Goal: Information Seeking & Learning: Learn about a topic

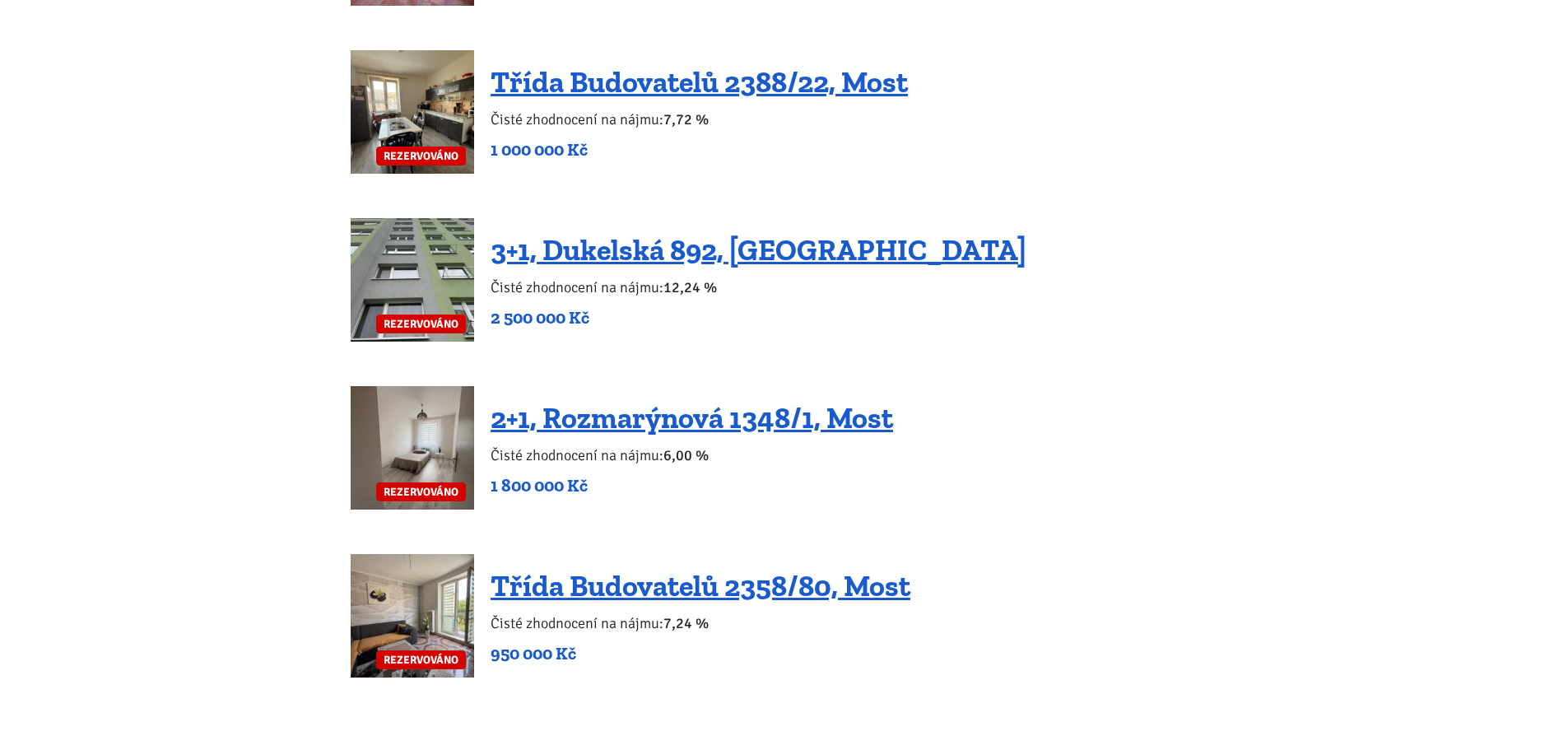
scroll to position [3136, 0]
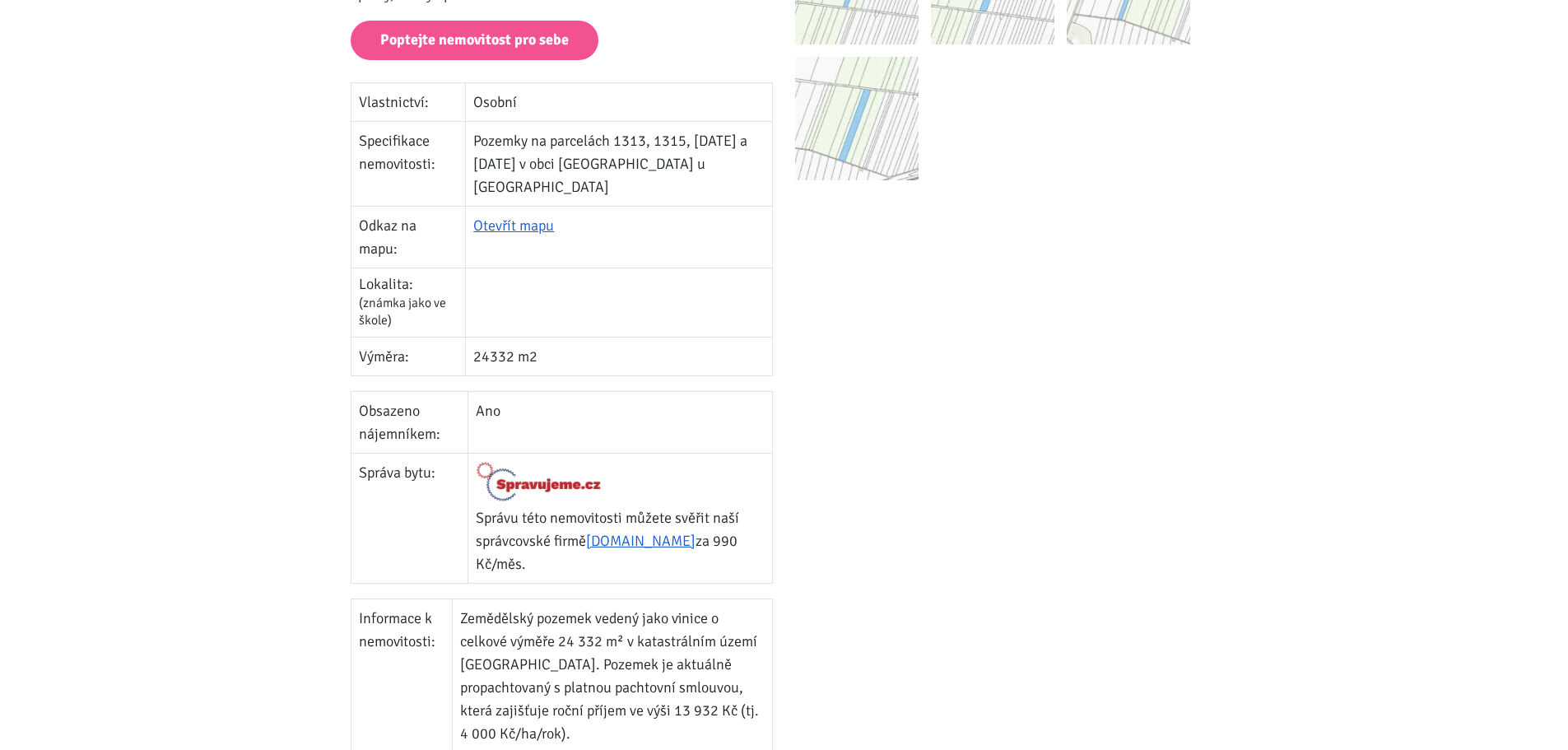
scroll to position [577, 0]
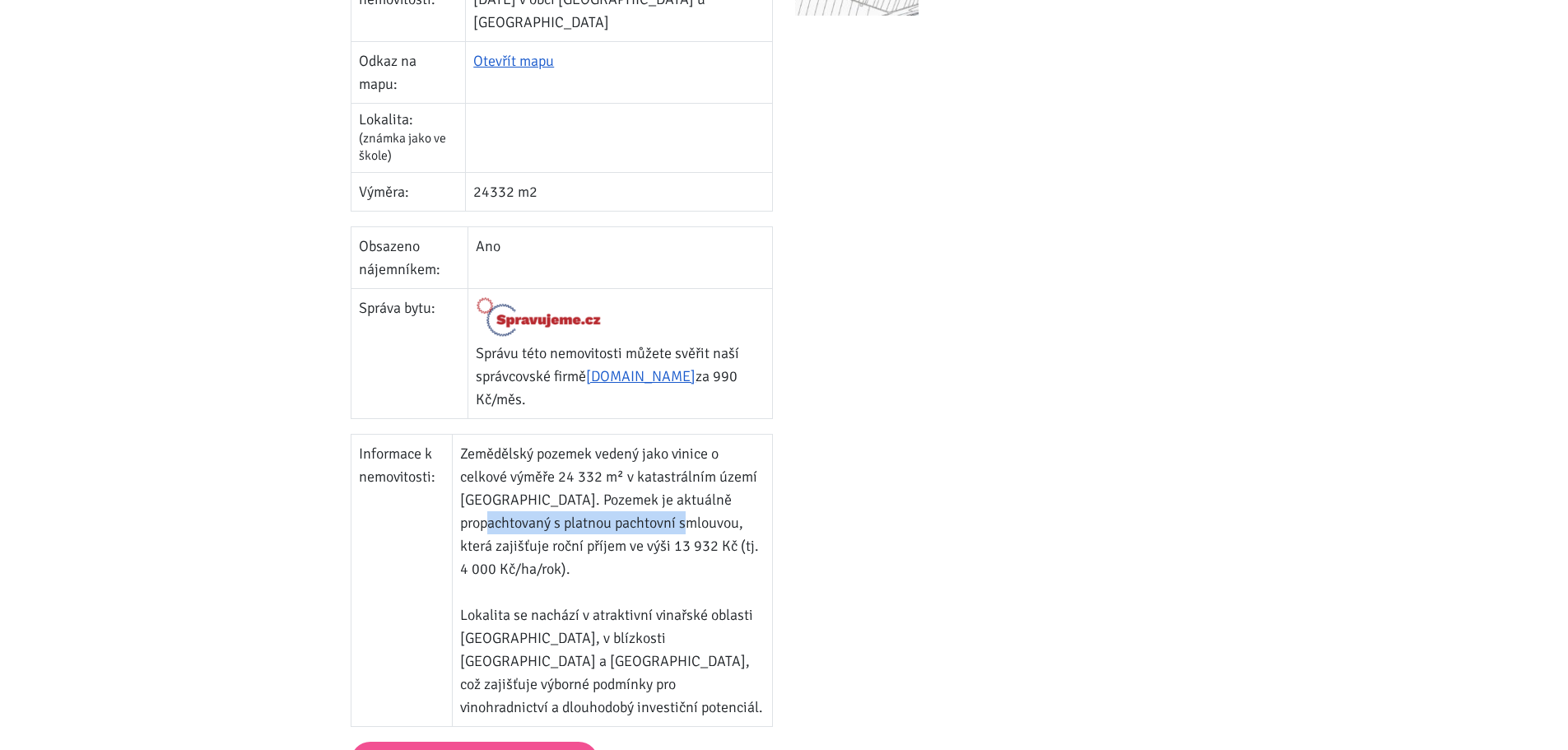
drag, startPoint x: 490, startPoint y: 474, endPoint x: 699, endPoint y: 475, distance: 209.0
click at [699, 475] on td "Zemědělský pozemek vedený jako vinice o celkové výměře 24 332 m² v katastrálním…" at bounding box center [612, 580] width 320 height 292
click at [705, 474] on td "Zemědělský pozemek vedený jako vinice o celkové výměře 24 332 m² v katastrálním…" at bounding box center [612, 580] width 320 height 292
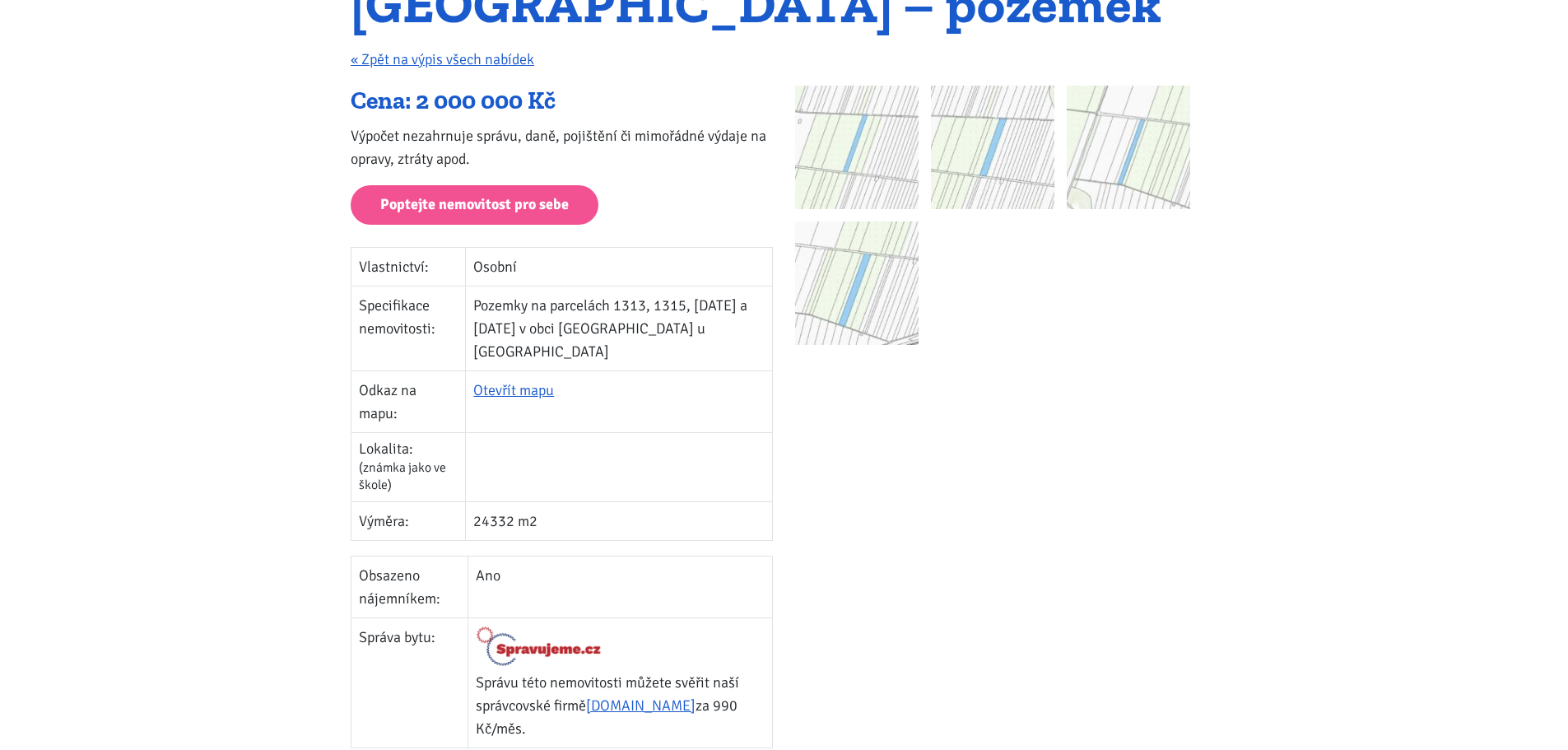
scroll to position [0, 0]
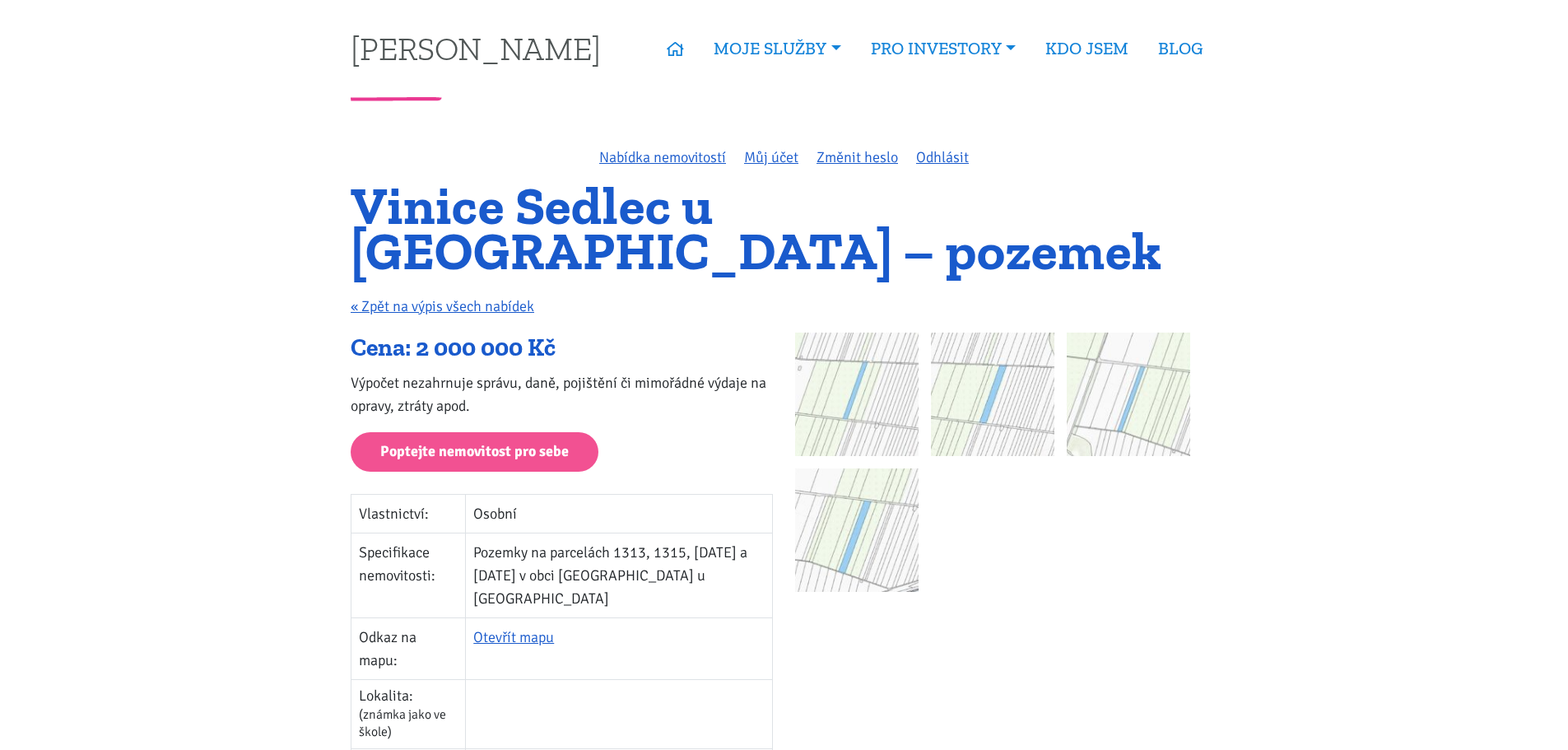
click at [882, 427] on img at bounding box center [857, 394] width 124 height 124
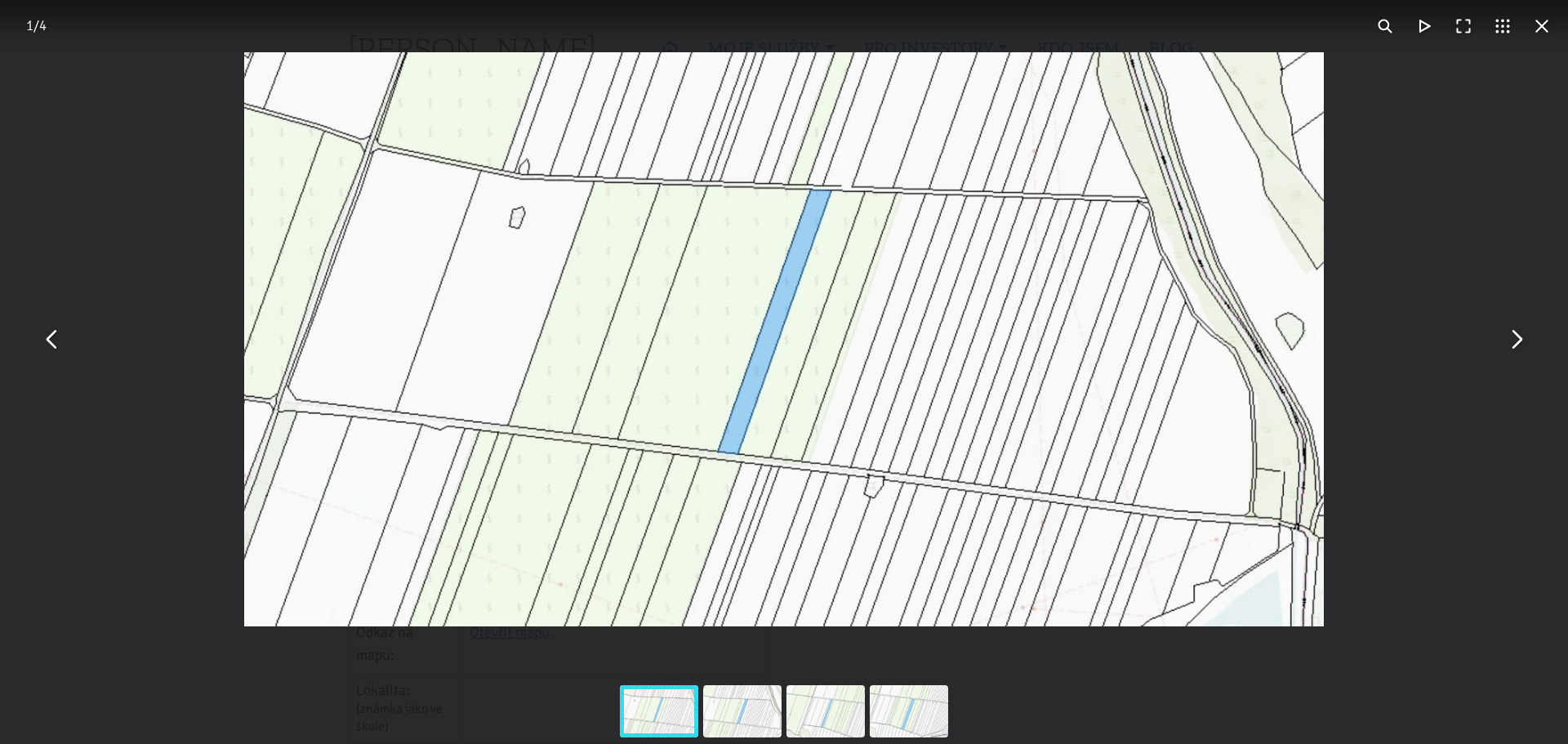
click at [1523, 350] on button "You can close this modal content with the ESC key" at bounding box center [1516, 340] width 39 height 39
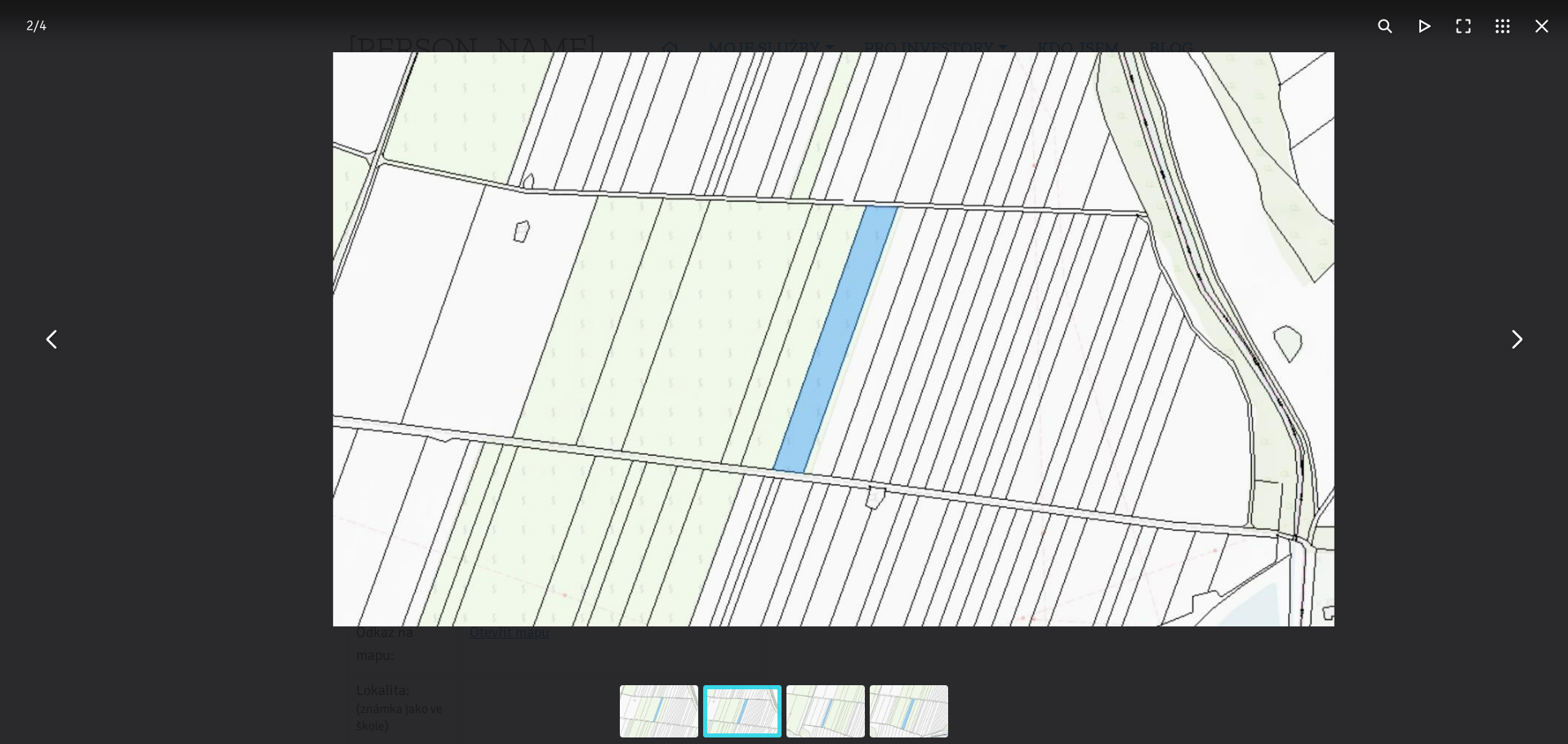
click at [1523, 350] on button "You can close this modal content with the ESC key" at bounding box center [1516, 340] width 39 height 39
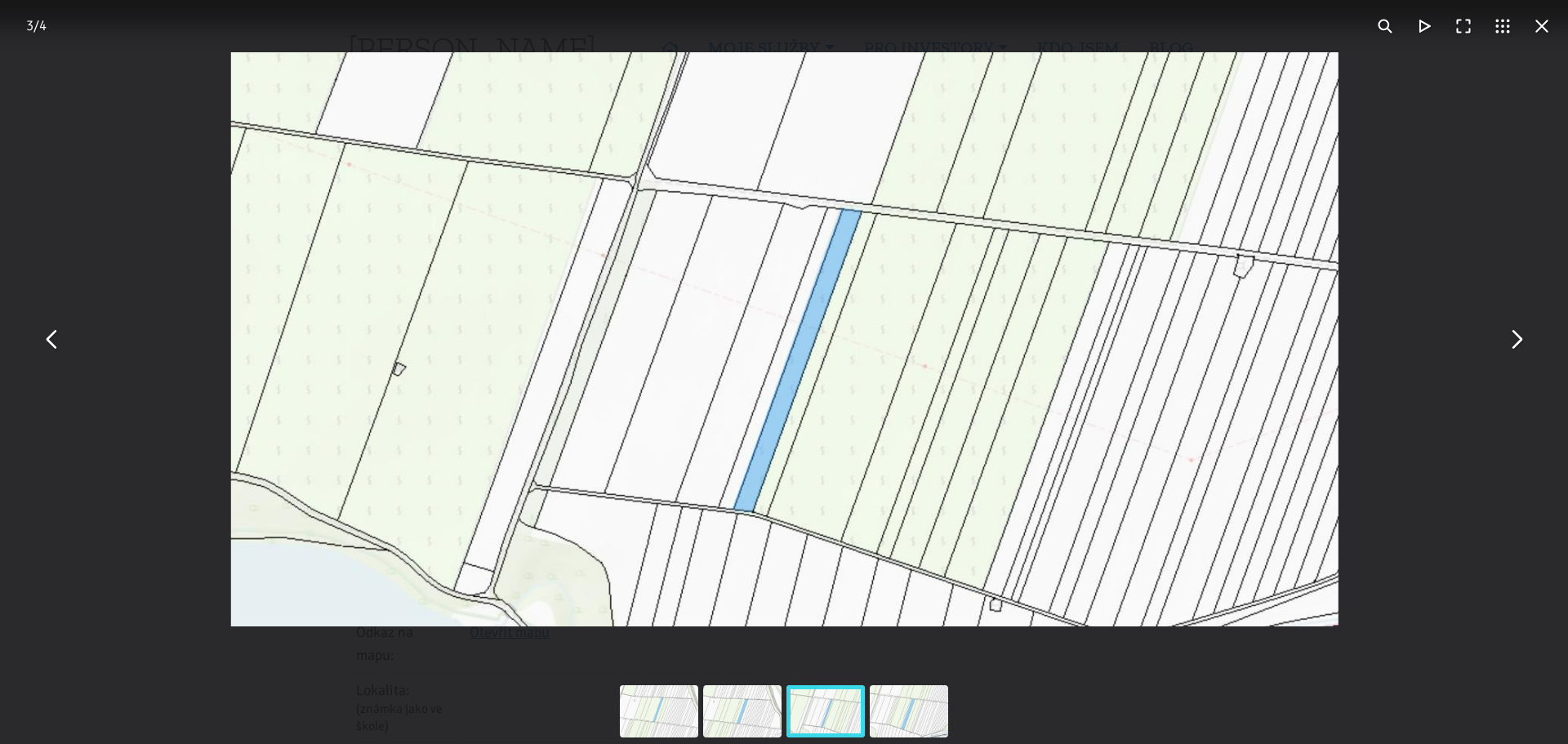
click at [1523, 350] on button "You can close this modal content with the ESC key" at bounding box center [1516, 340] width 39 height 39
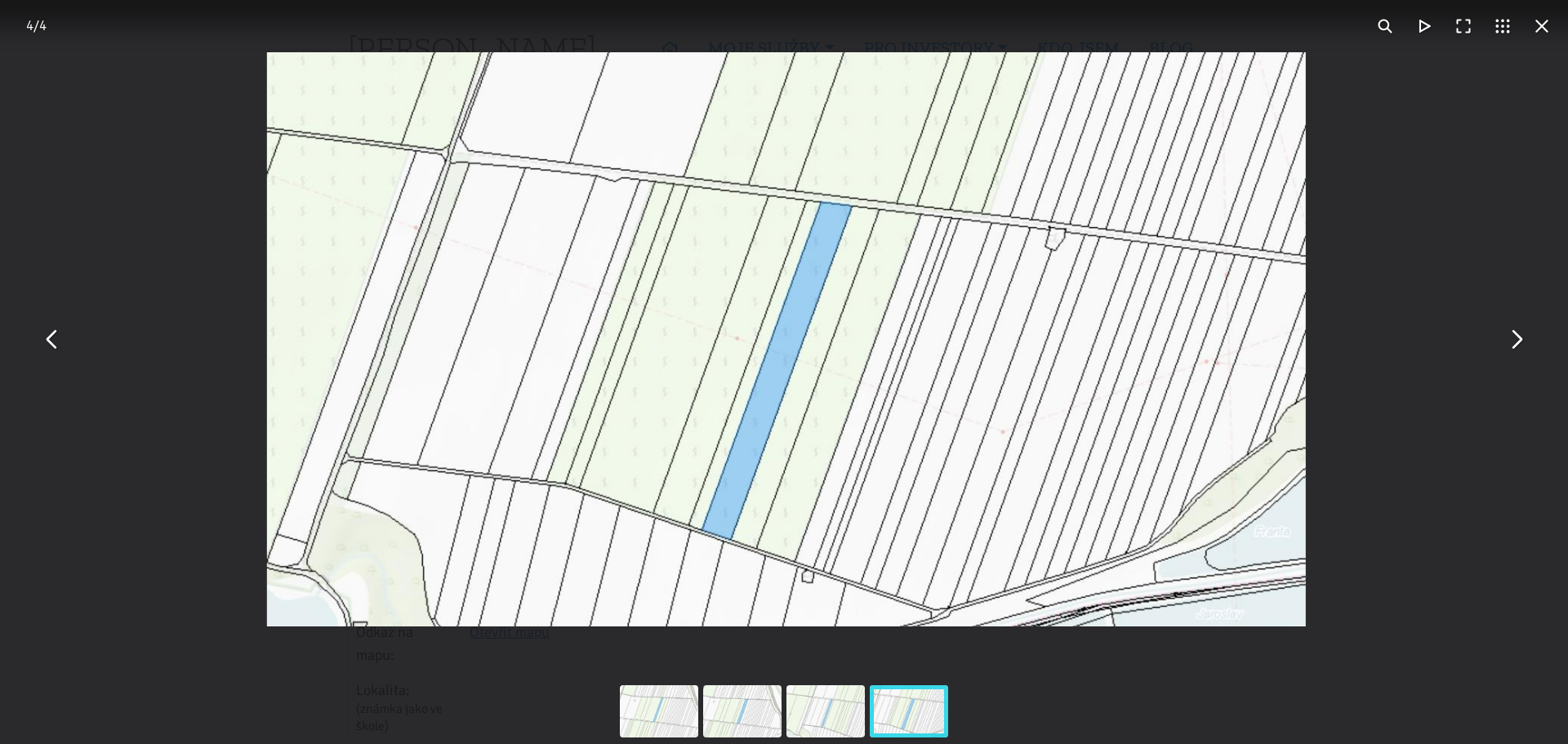
click at [1522, 349] on button "You can close this modal content with the ESC key" at bounding box center [1516, 340] width 39 height 39
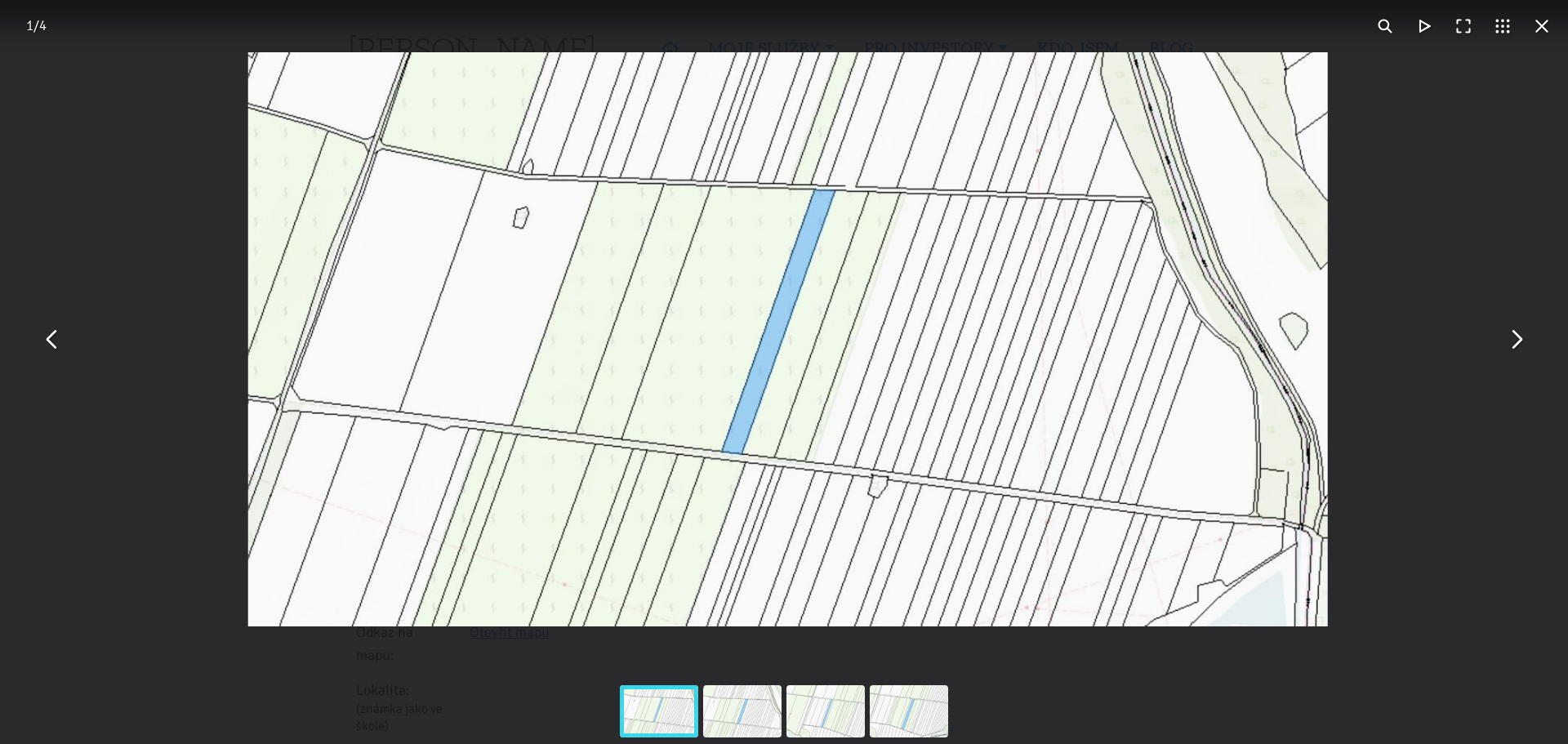
click at [1522, 349] on button "You can close this modal content with the ESC key" at bounding box center [1516, 340] width 39 height 39
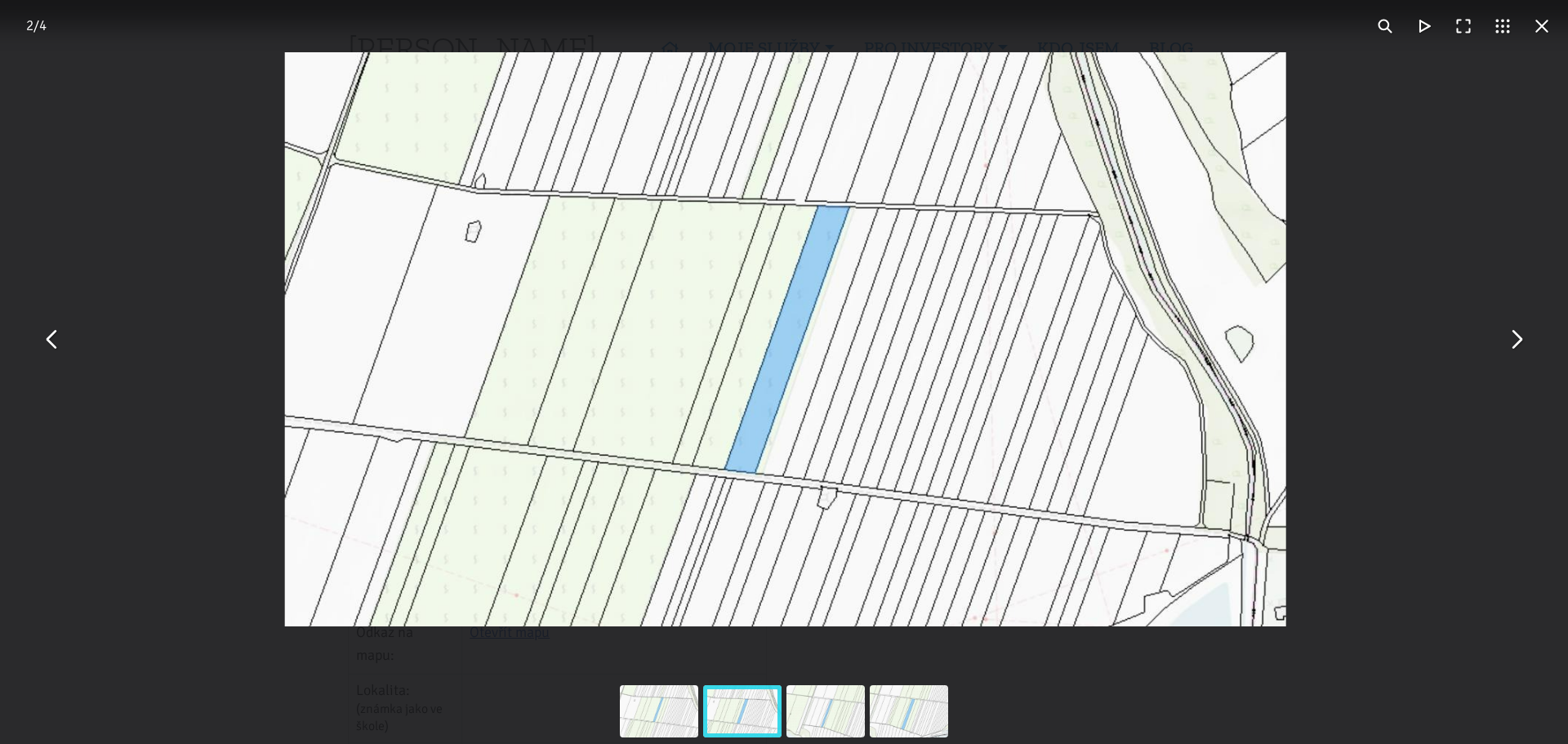
click at [1522, 349] on button "You can close this modal content with the ESC key" at bounding box center [1516, 340] width 39 height 39
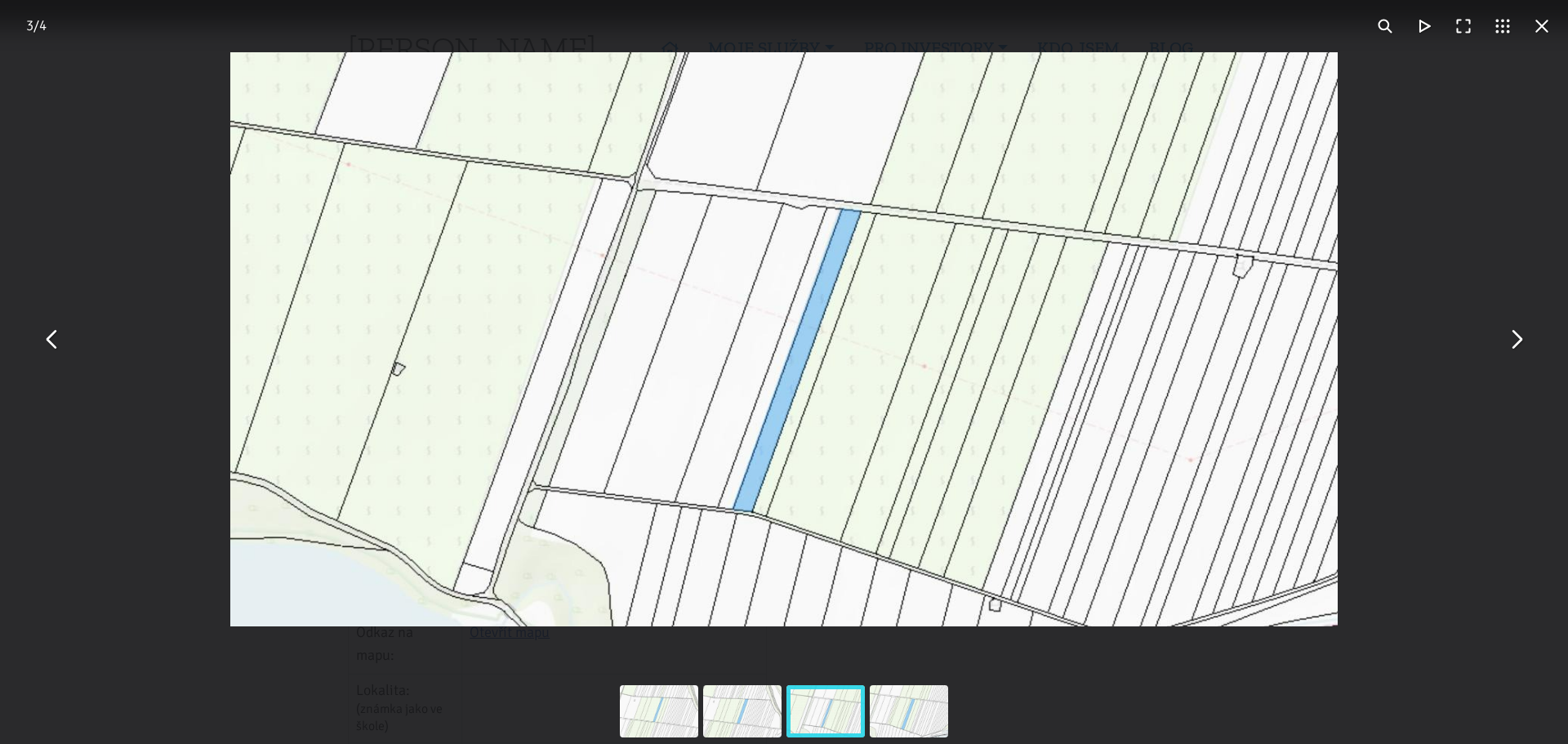
click at [1541, 36] on button "You can close this modal content with the ESC key" at bounding box center [1542, 26] width 39 height 39
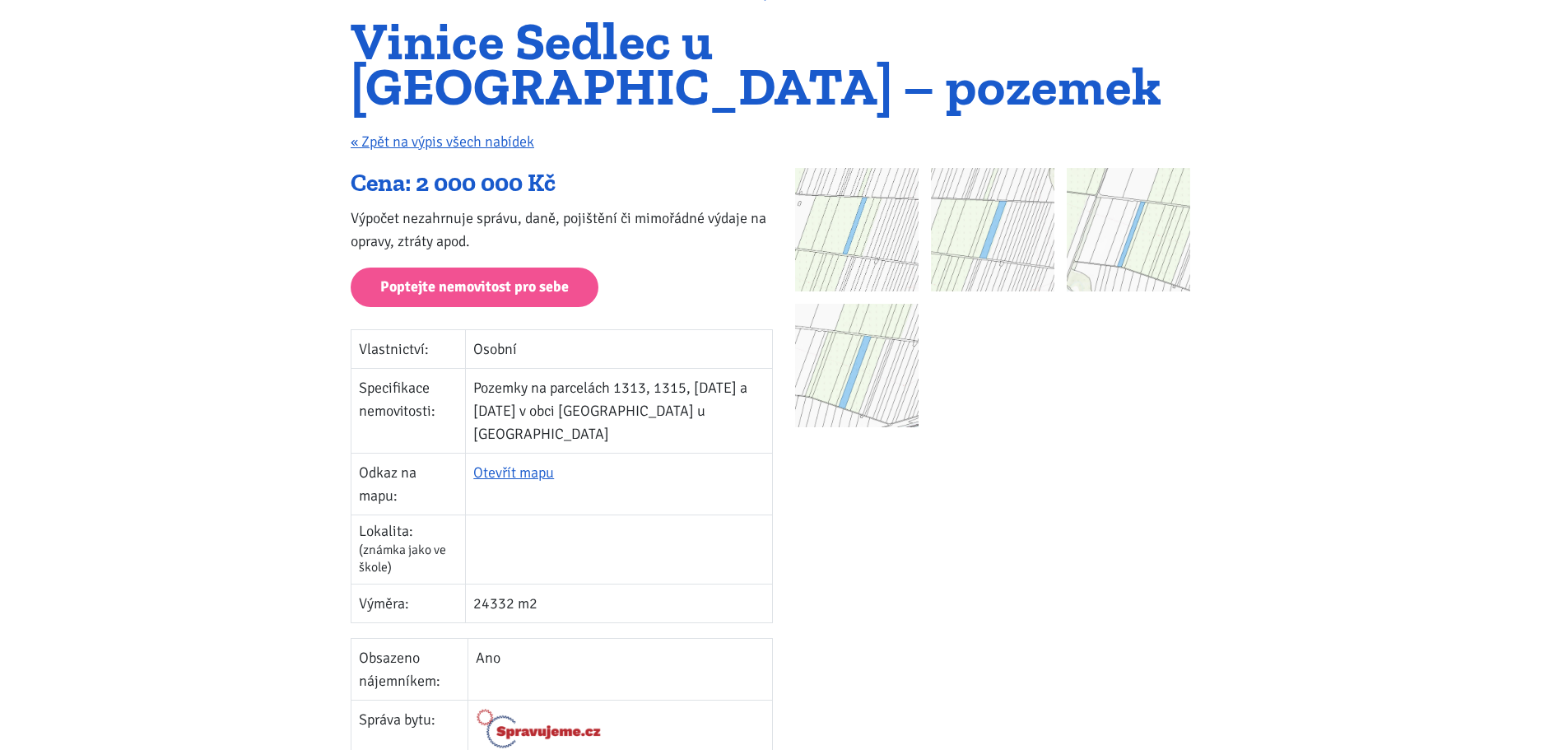
scroll to position [329, 0]
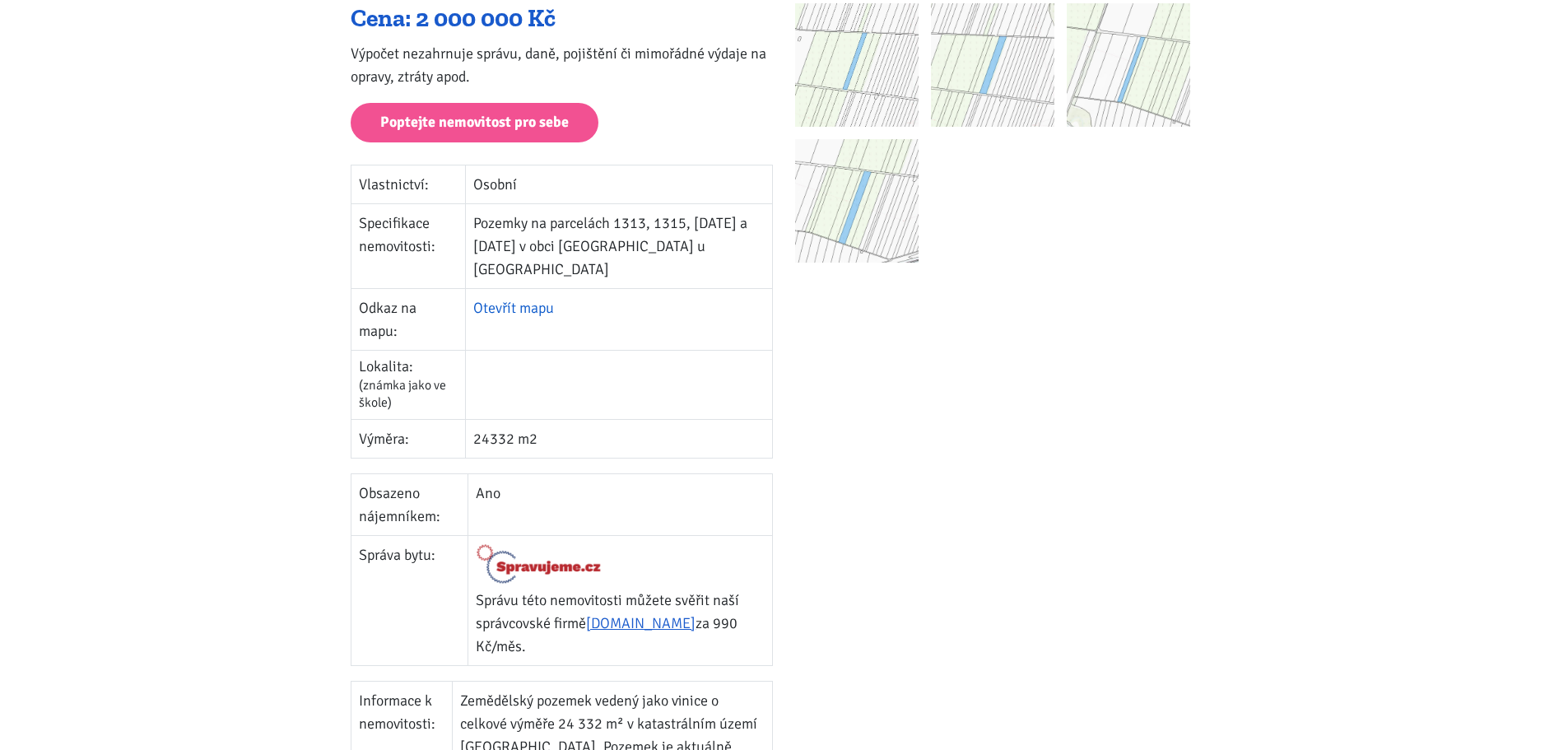
click at [545, 299] on link "Otevřít mapu" at bounding box center [514, 308] width 81 height 18
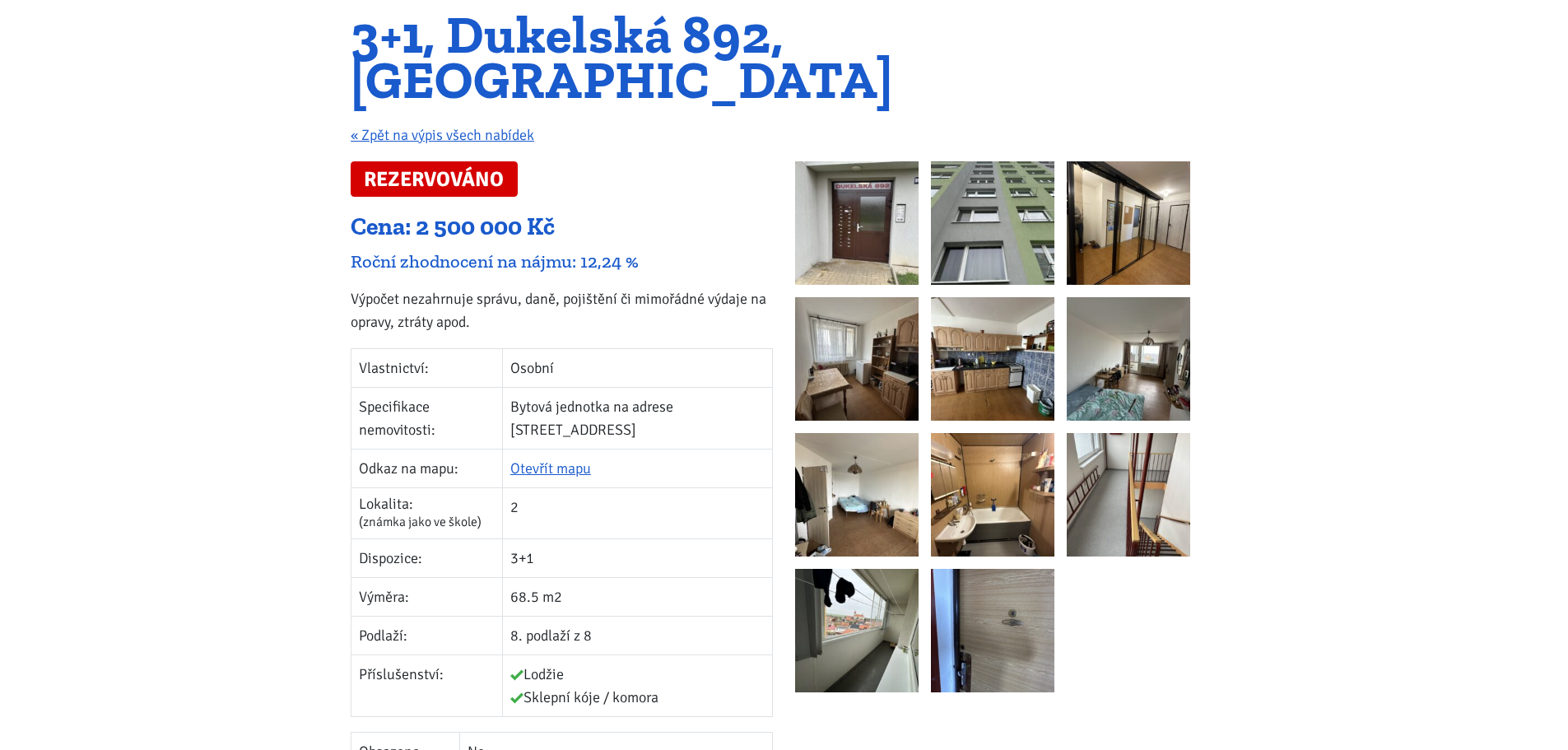
scroll to position [165, 0]
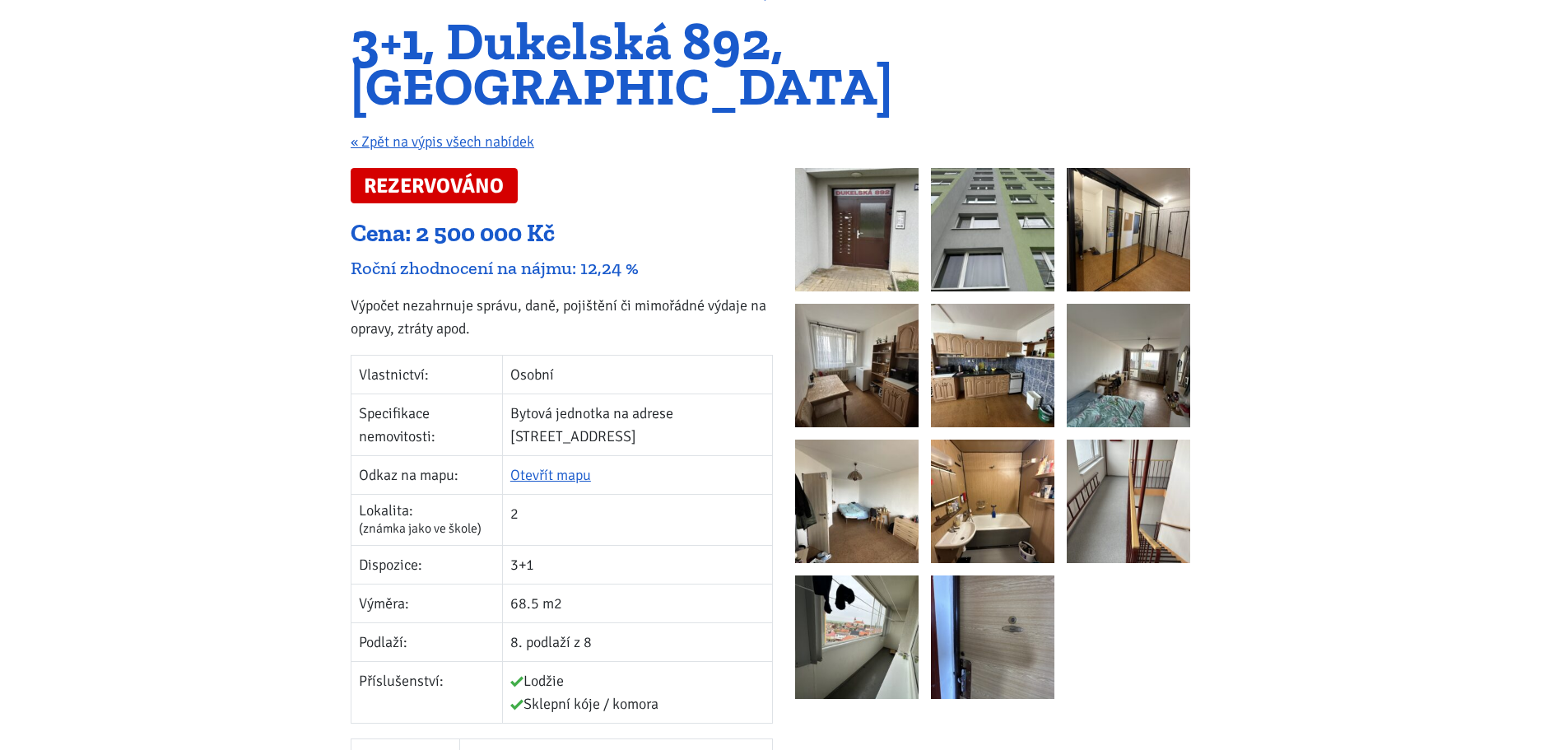
click at [886, 177] on img at bounding box center [857, 230] width 124 height 124
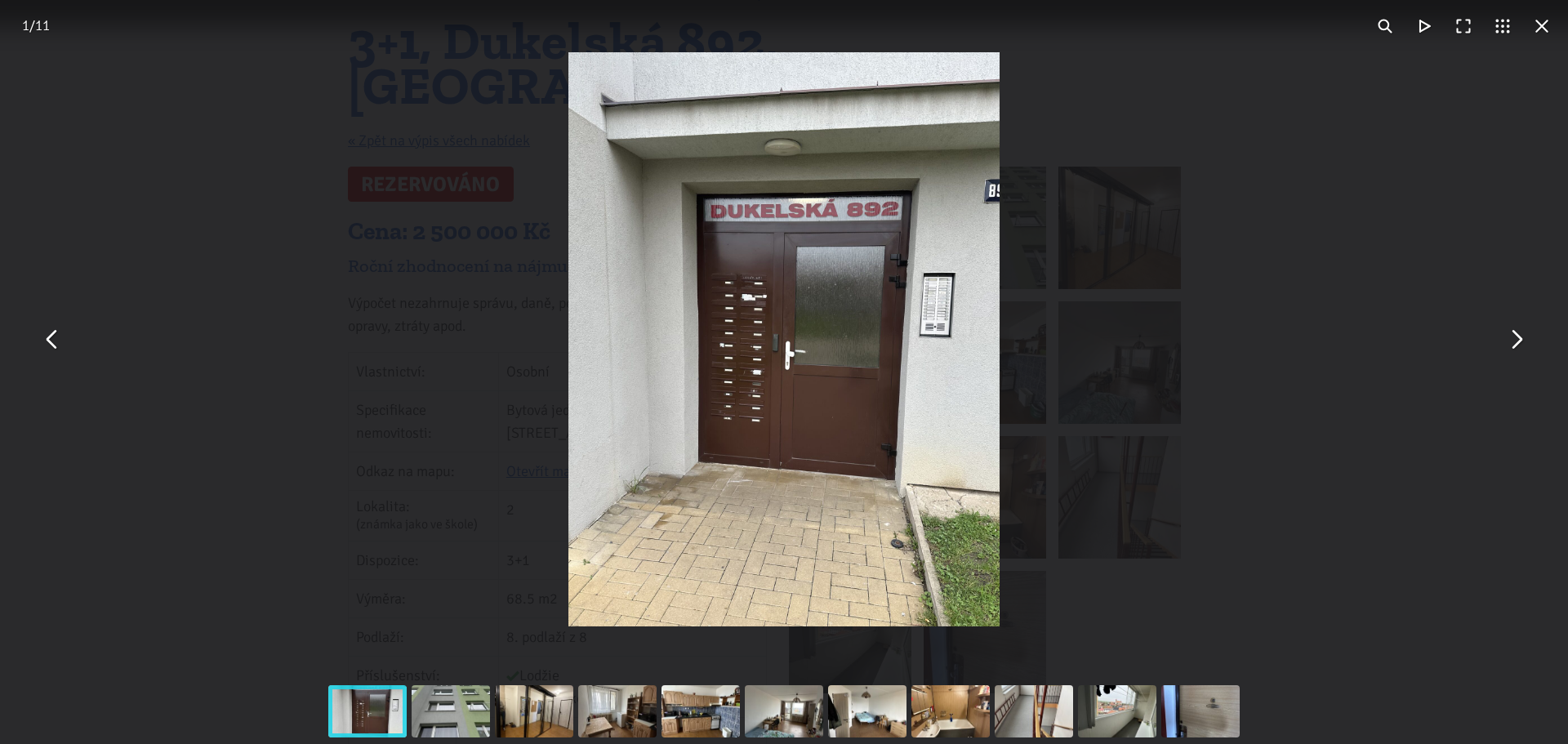
click at [1503, 347] on button "You can close this modal content with the ESC key" at bounding box center [1516, 340] width 39 height 39
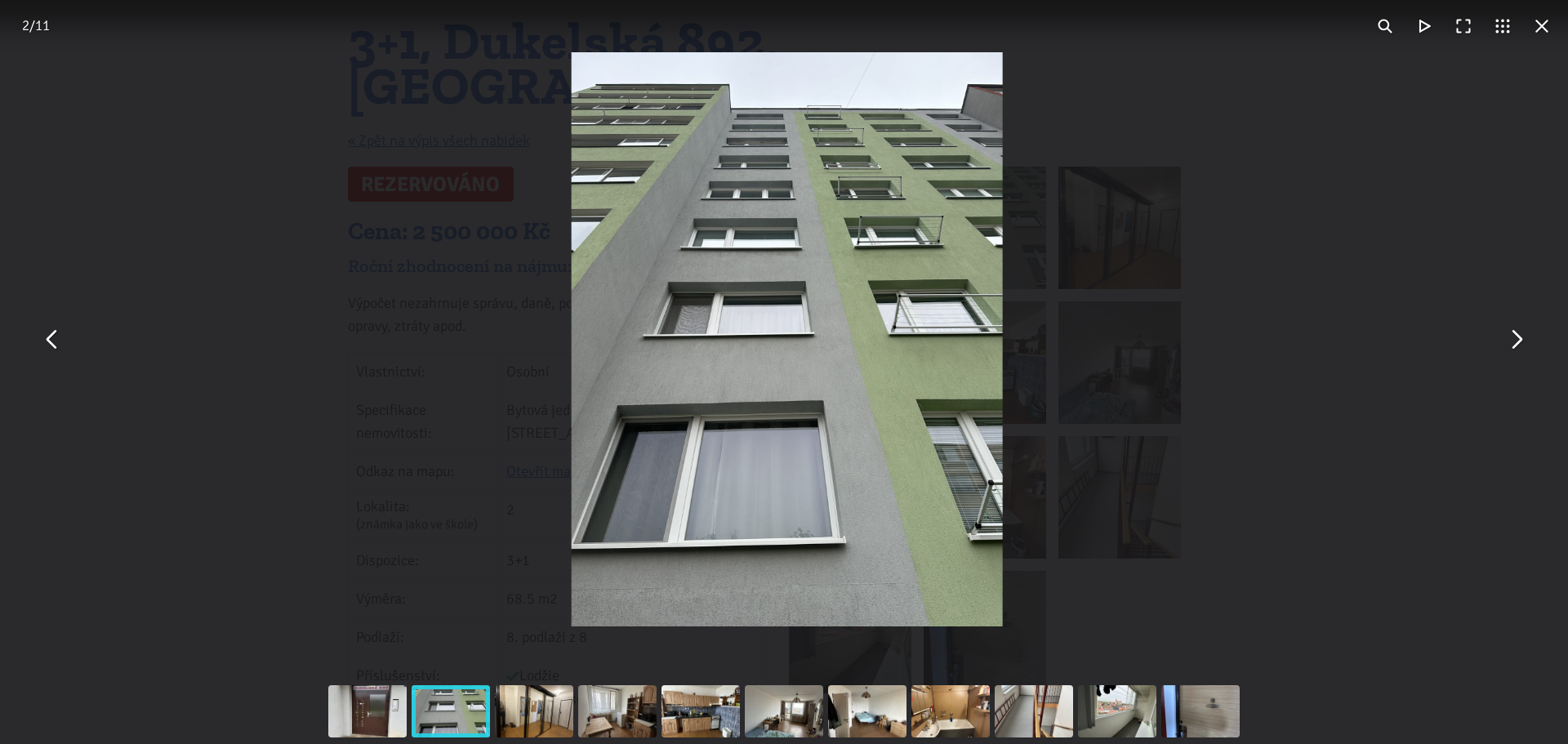
click at [1503, 347] on button "You can close this modal content with the ESC key" at bounding box center [1516, 340] width 39 height 39
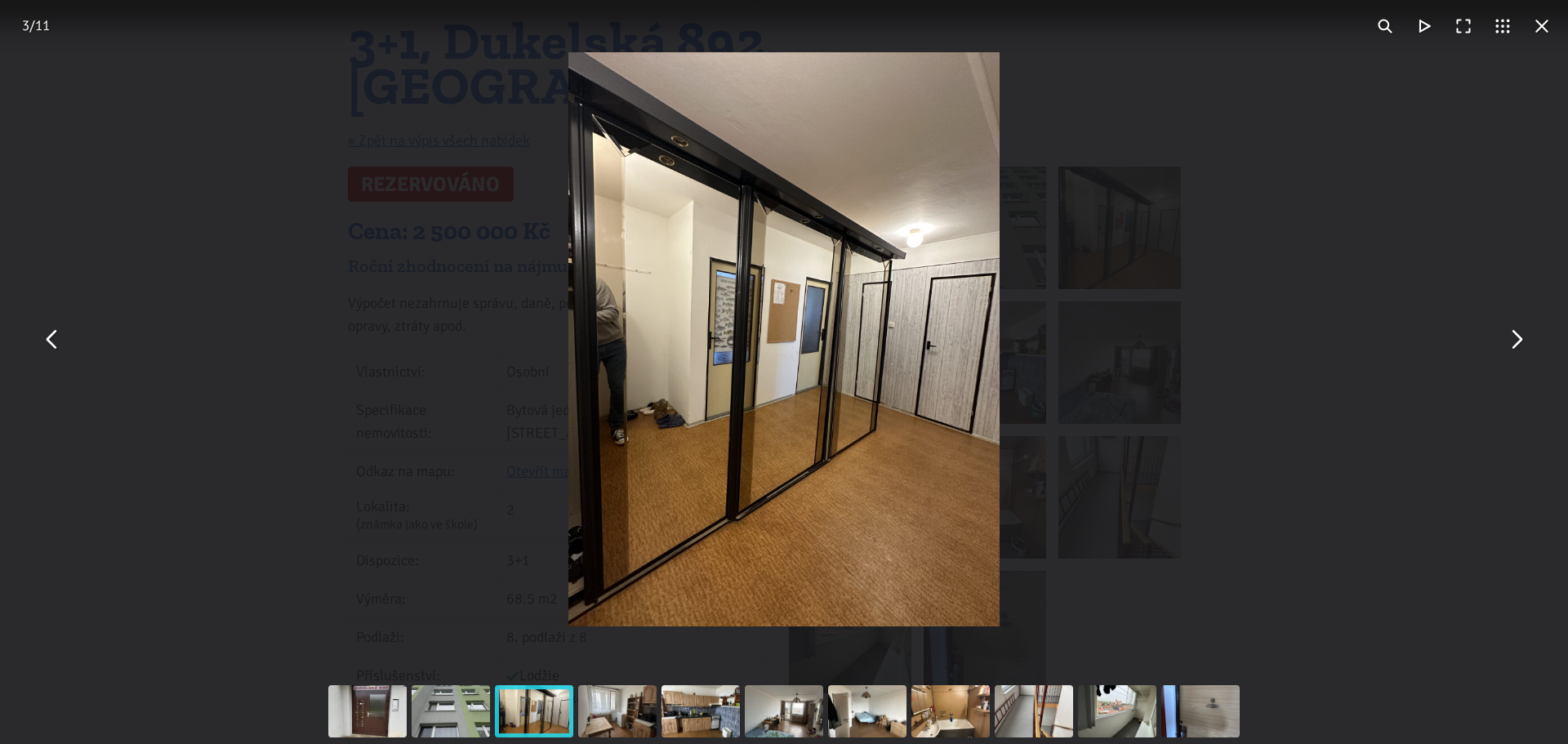
click at [1503, 347] on button "You can close this modal content with the ESC key" at bounding box center [1516, 340] width 39 height 39
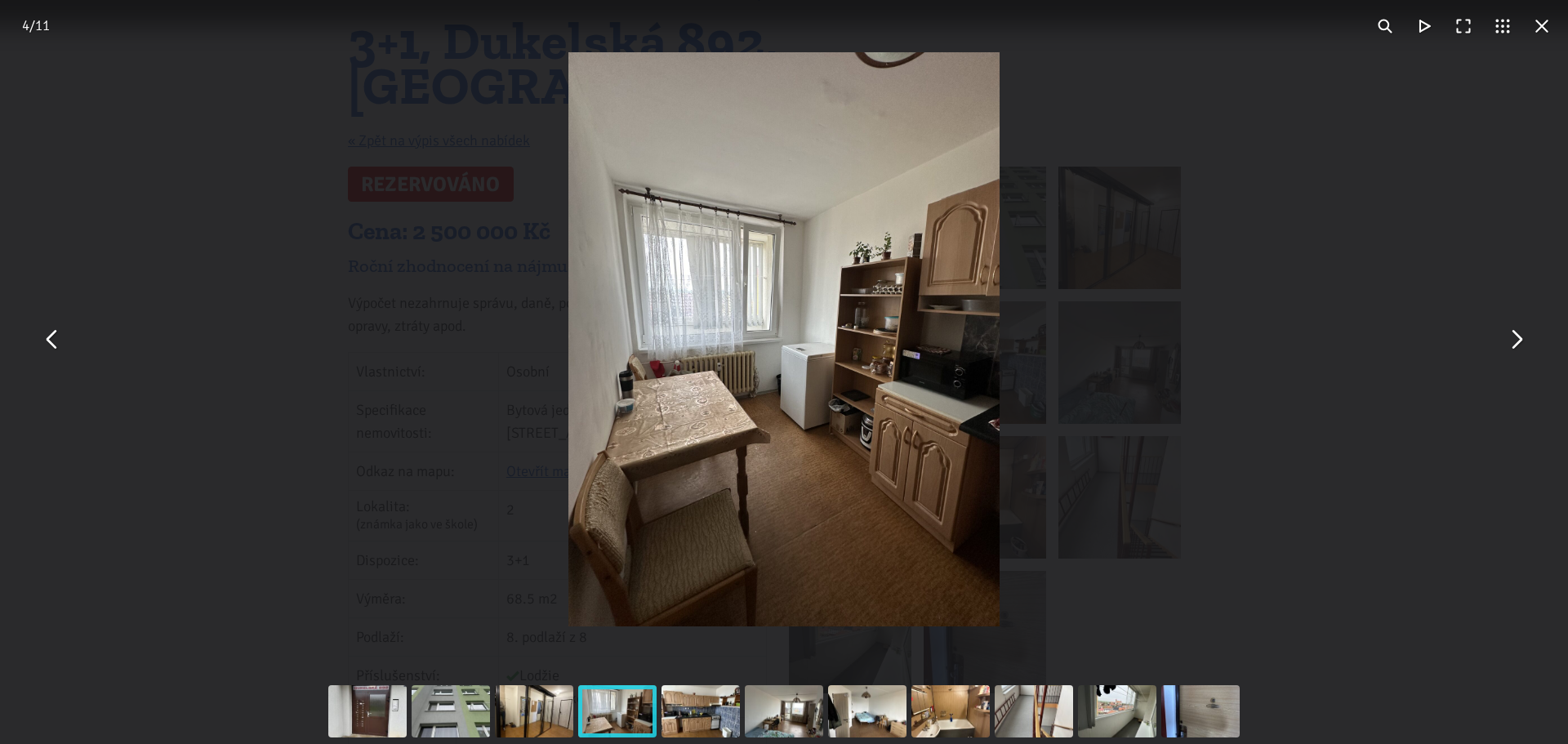
click at [1503, 347] on button "You can close this modal content with the ESC key" at bounding box center [1516, 340] width 39 height 39
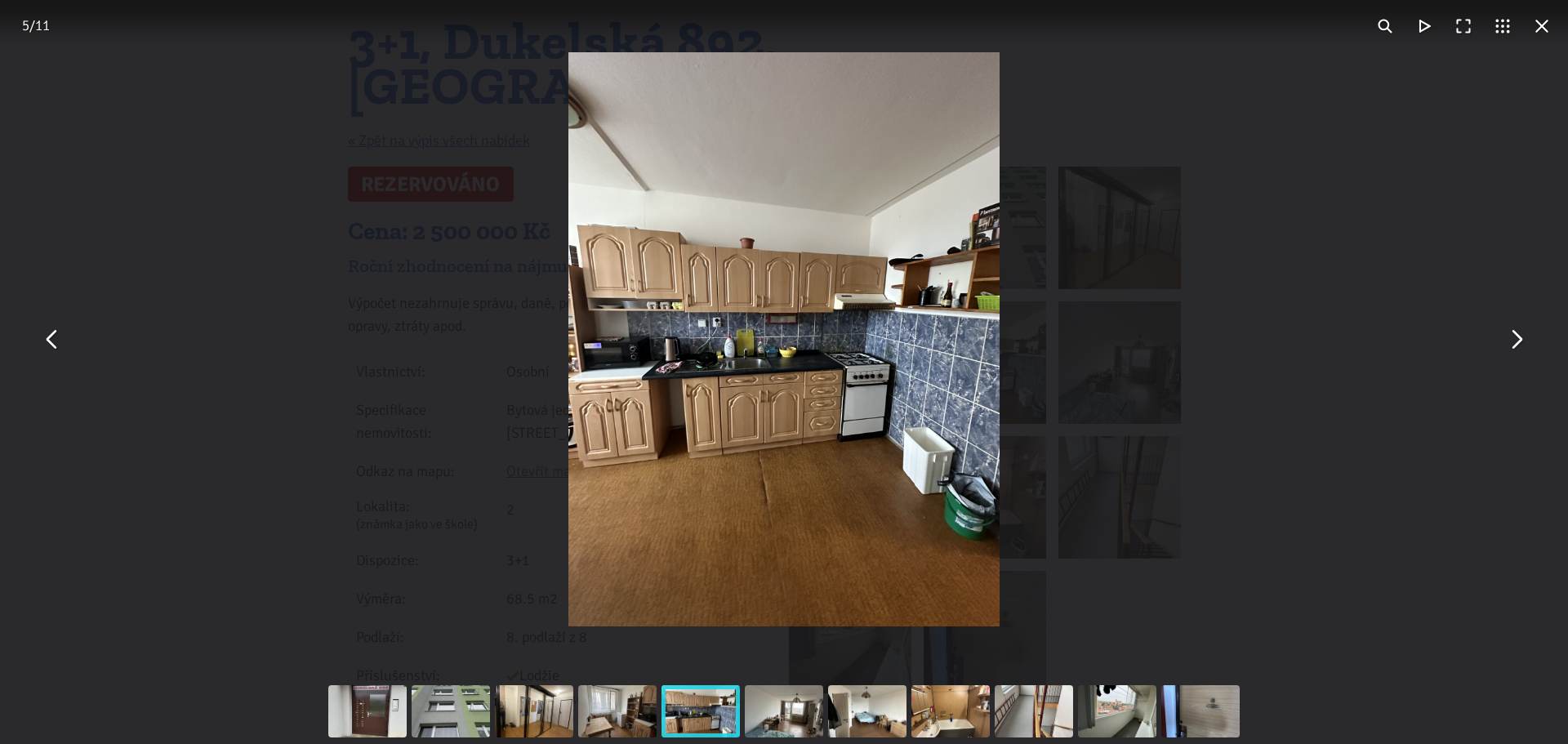
click at [1503, 347] on button "You can close this modal content with the ESC key" at bounding box center [1516, 340] width 39 height 39
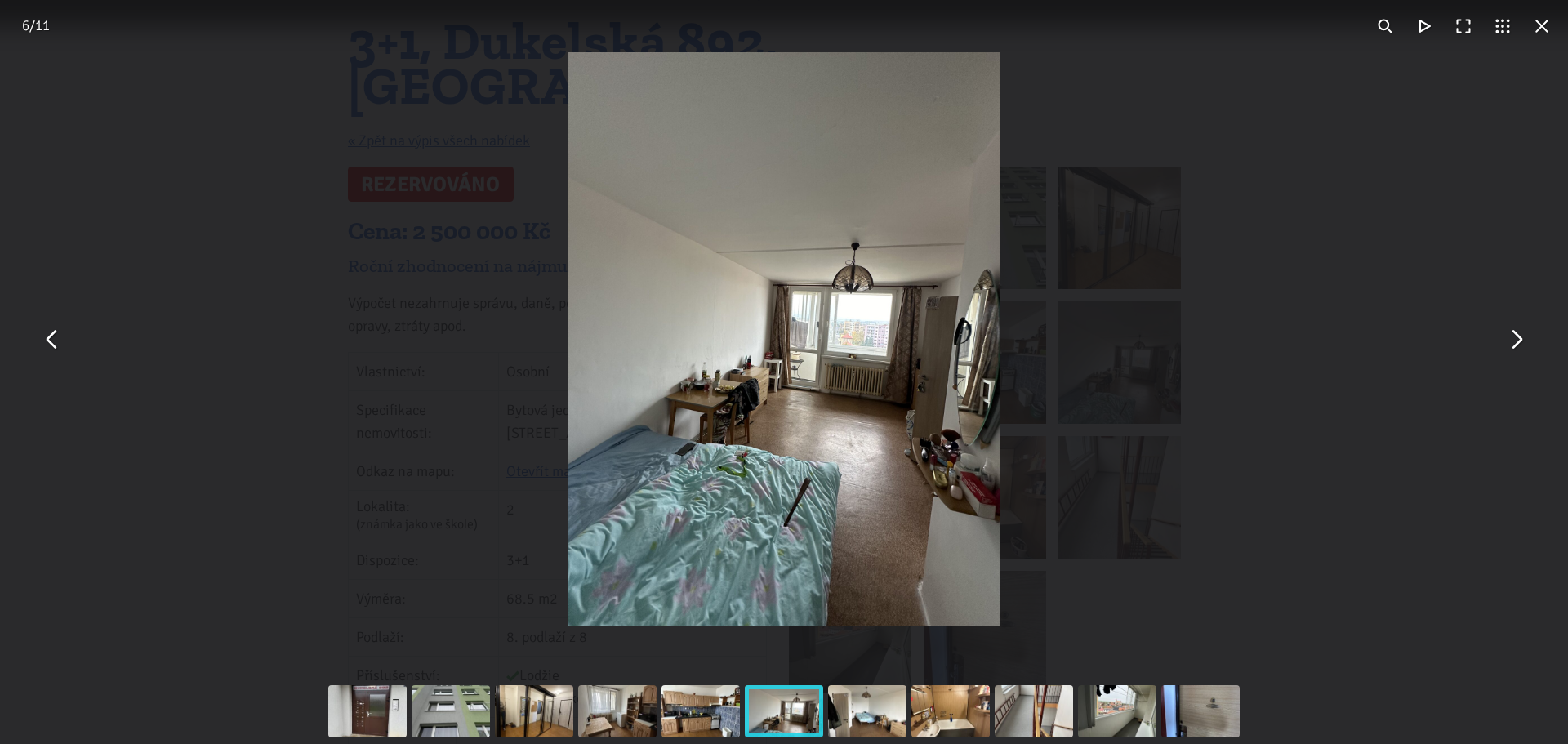
click at [1503, 347] on button "You can close this modal content with the ESC key" at bounding box center [1516, 340] width 39 height 39
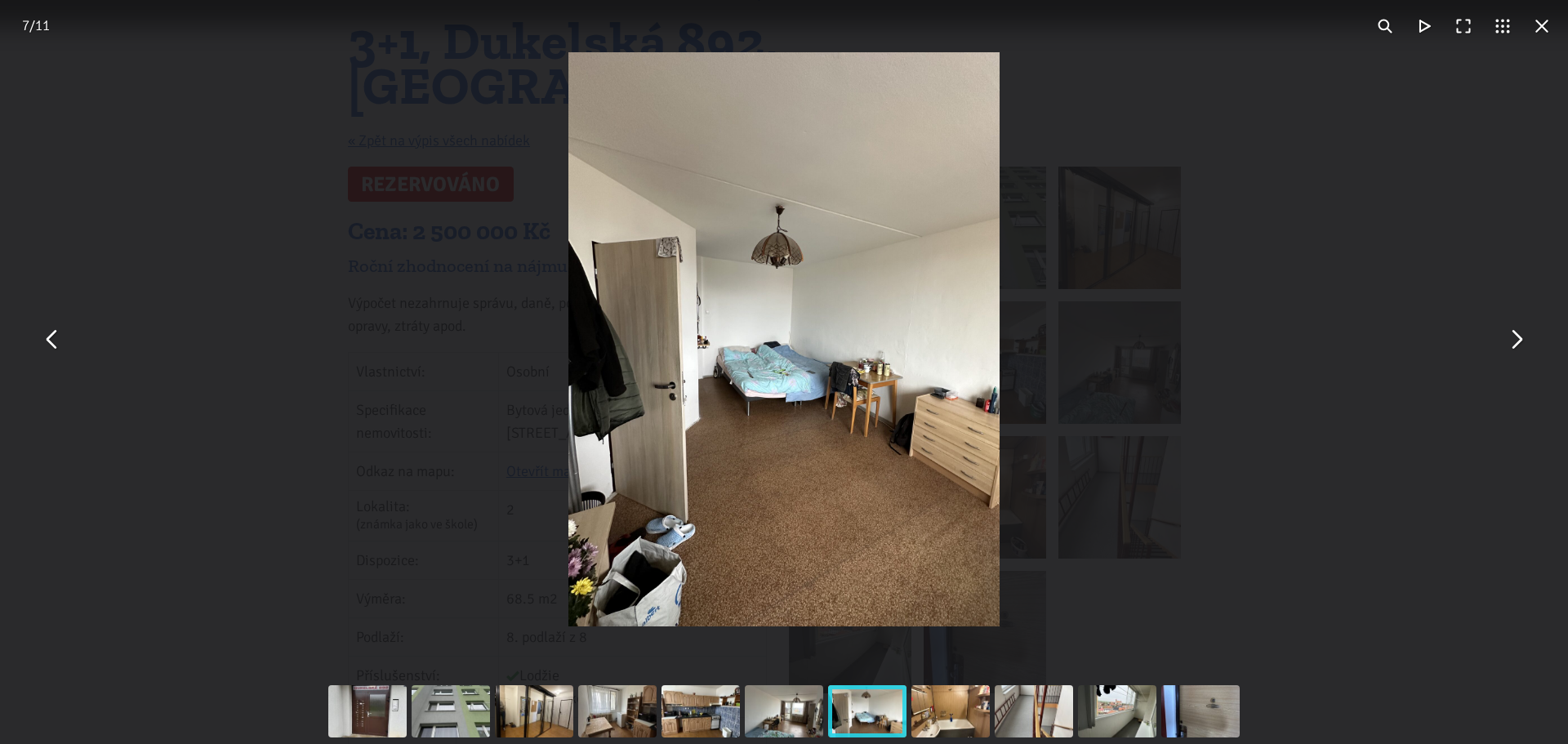
click at [1503, 347] on button "You can close this modal content with the ESC key" at bounding box center [1516, 340] width 39 height 39
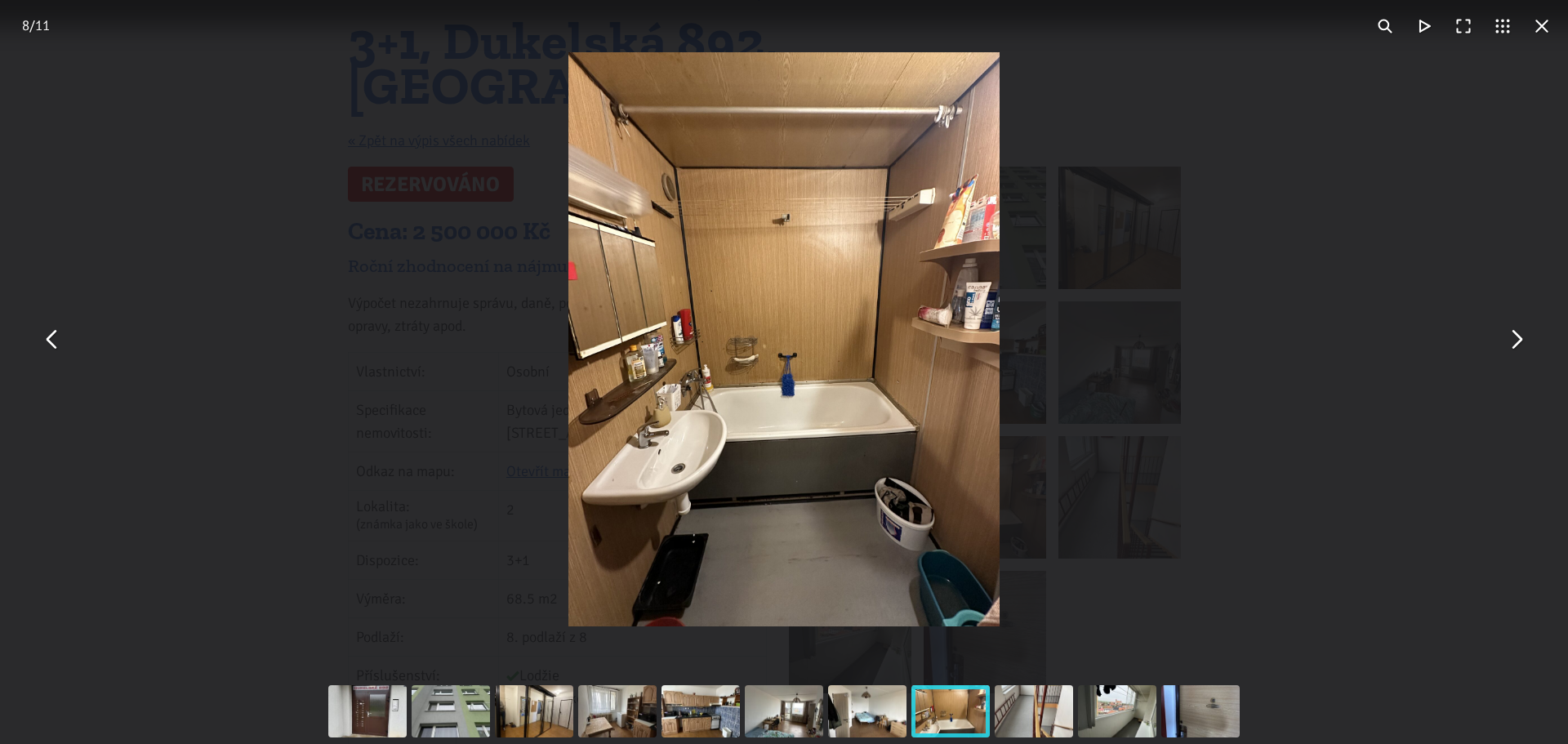
click at [1503, 347] on button "You can close this modal content with the ESC key" at bounding box center [1516, 340] width 39 height 39
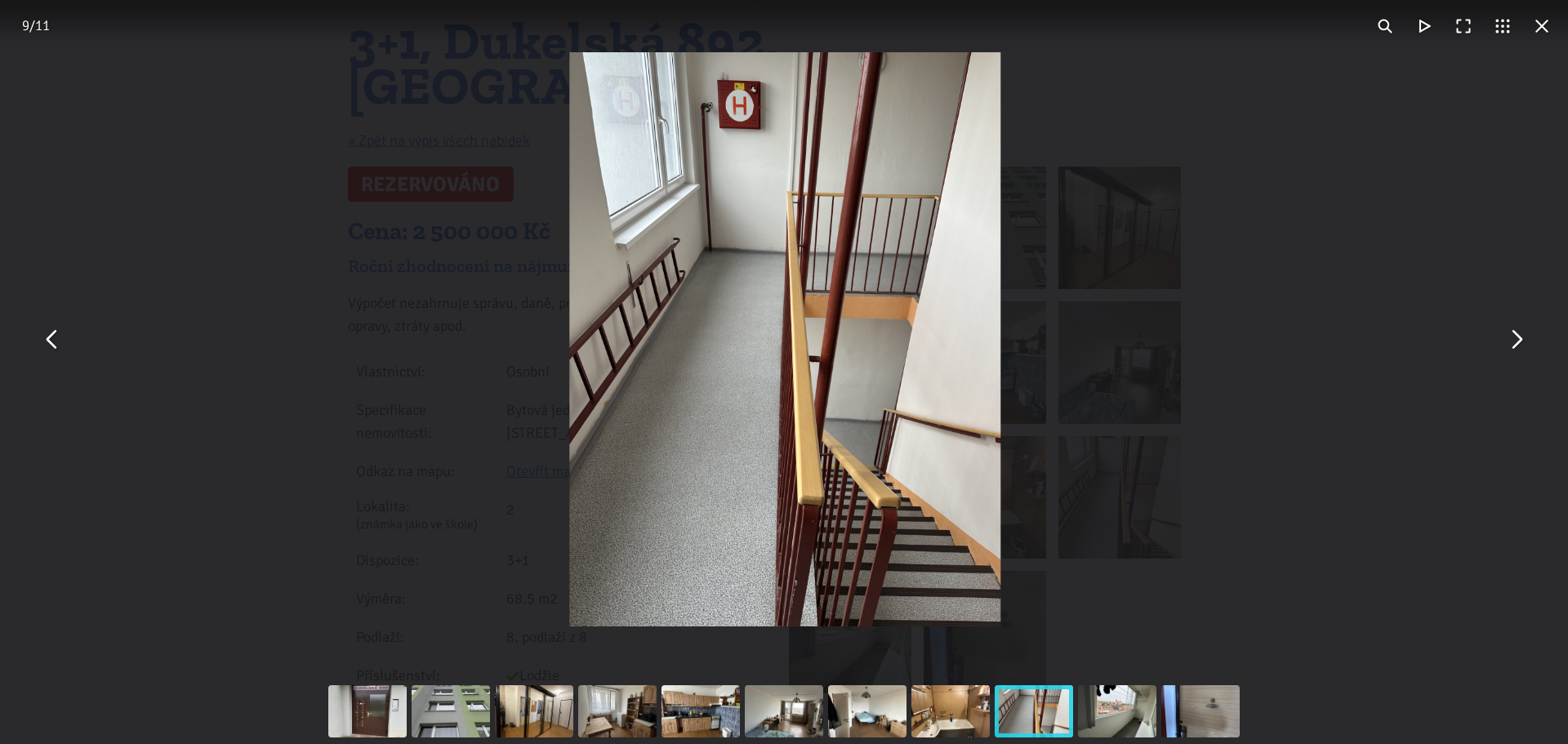
click at [1503, 347] on button "You can close this modal content with the ESC key" at bounding box center [1516, 340] width 39 height 39
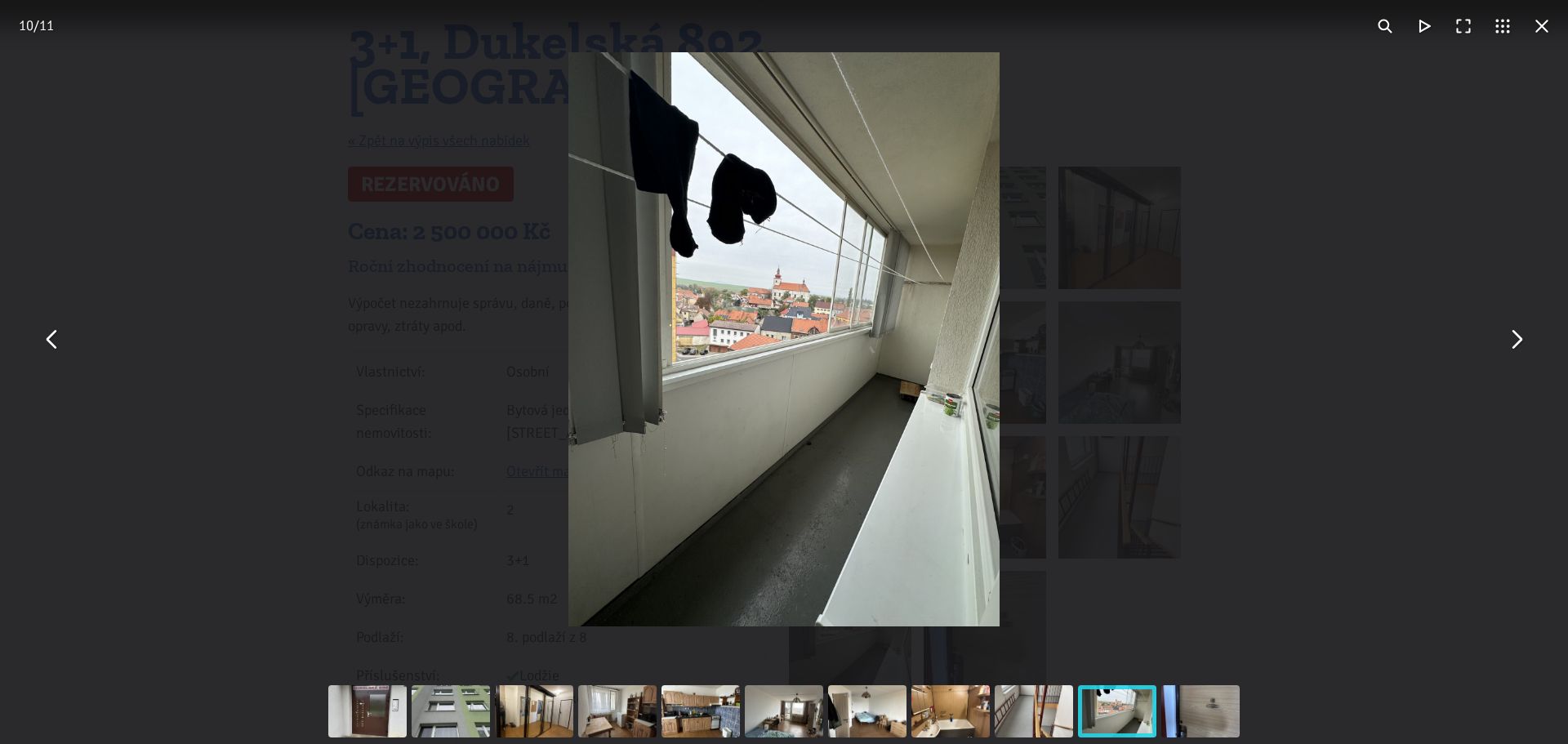
click at [1503, 347] on button "You can close this modal content with the ESC key" at bounding box center [1516, 340] width 39 height 39
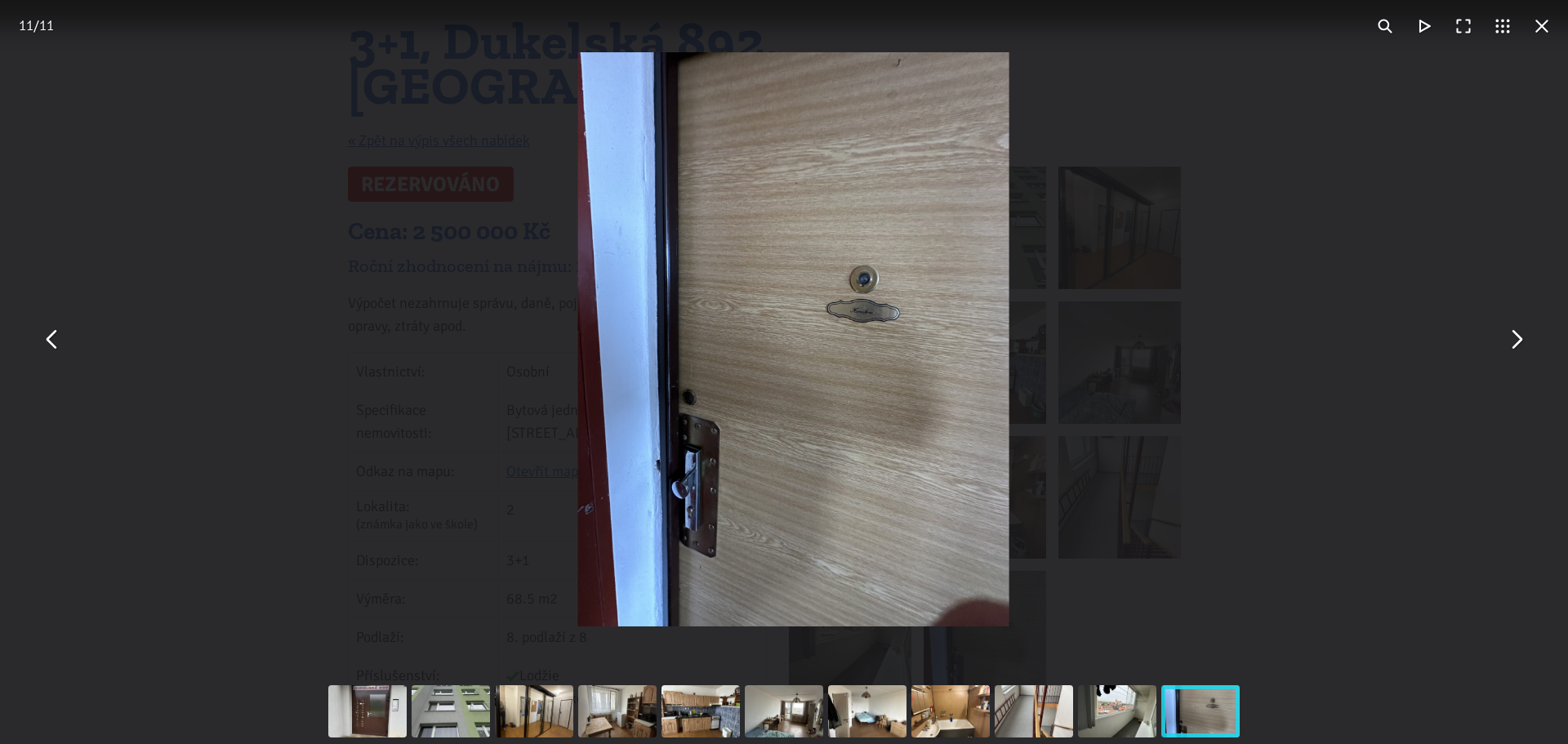
click at [1503, 347] on button "You can close this modal content with the ESC key" at bounding box center [1516, 340] width 39 height 39
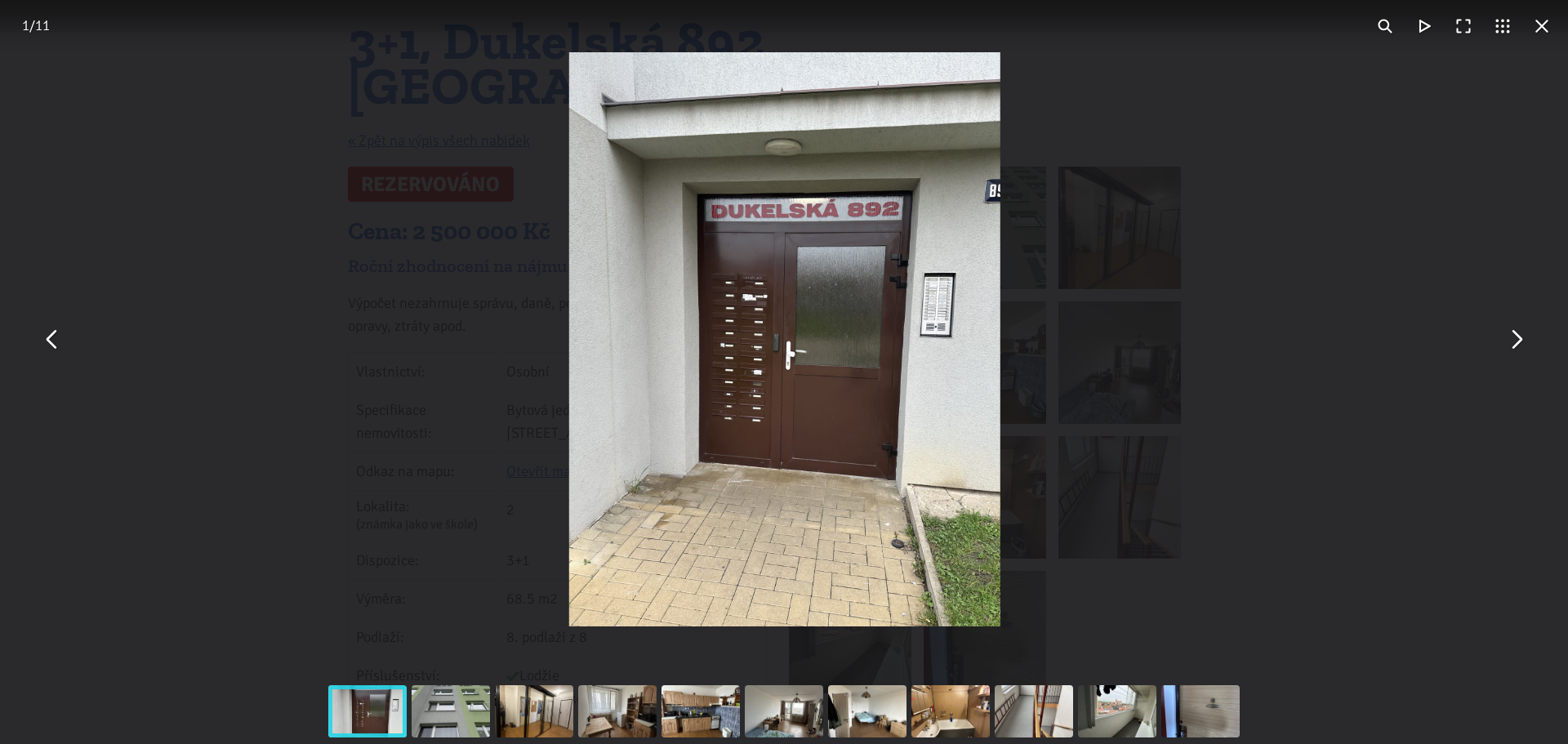
click at [1503, 347] on button "You can close this modal content with the ESC key" at bounding box center [1516, 340] width 39 height 39
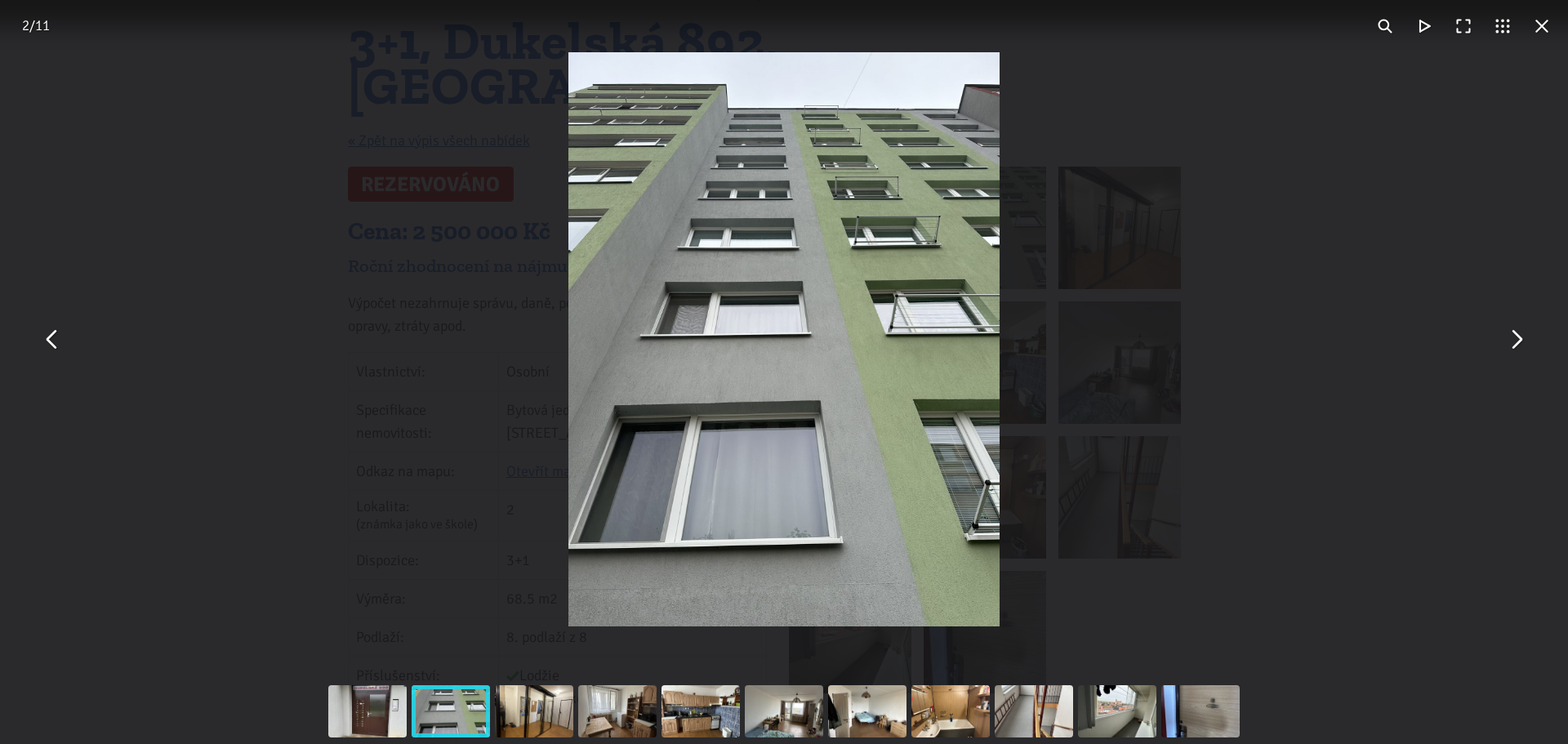
click at [1542, 26] on button "You can close this modal content with the ESC key" at bounding box center [1542, 26] width 39 height 39
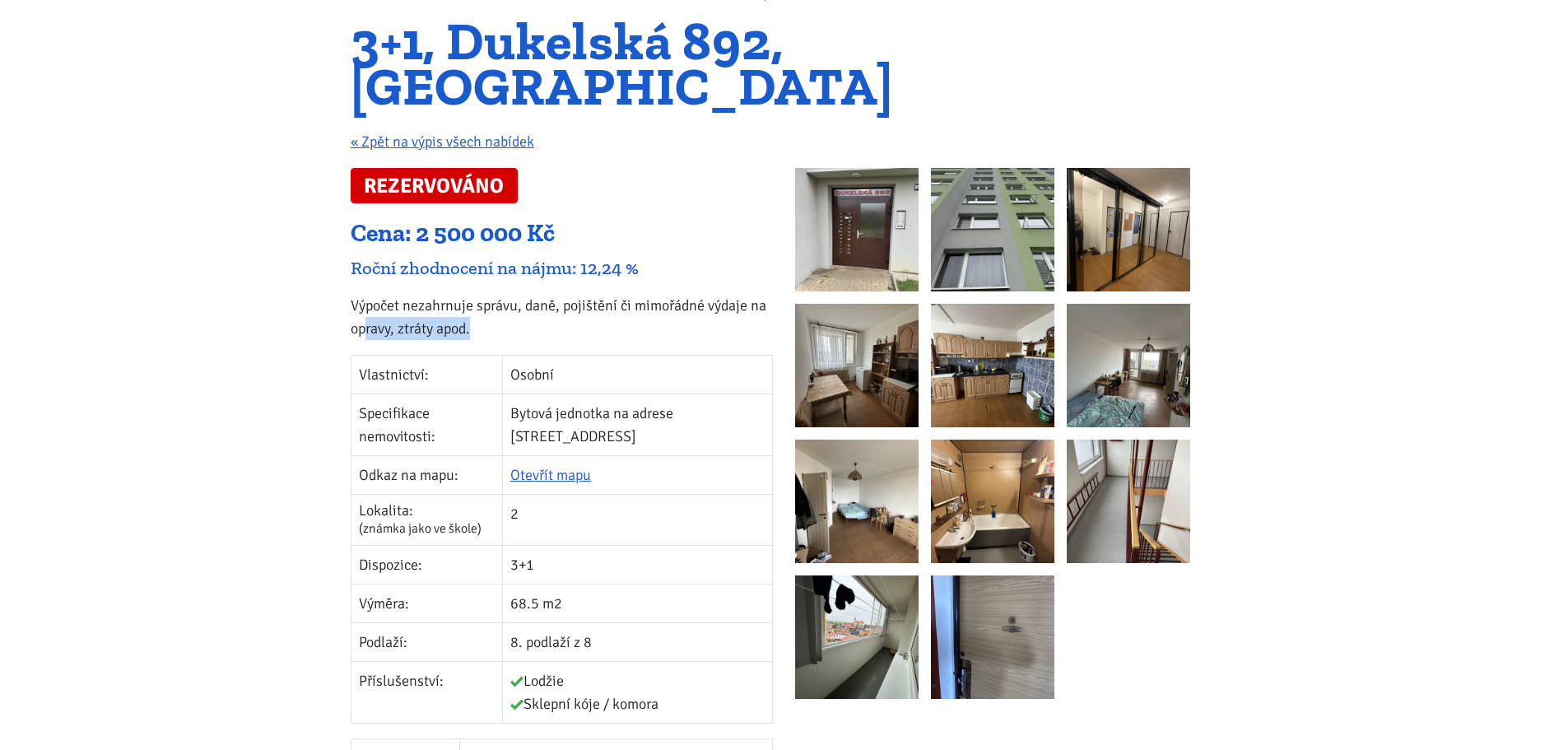
drag, startPoint x: 363, startPoint y: 282, endPoint x: 513, endPoint y: 290, distance: 150.2
click at [513, 294] on p "Výpočet nezahrnuje správu, daně, pojištění či mimořádné výdaje na opravy, ztrát…" at bounding box center [562, 317] width 422 height 46
